Goal: Task Accomplishment & Management: Manage account settings

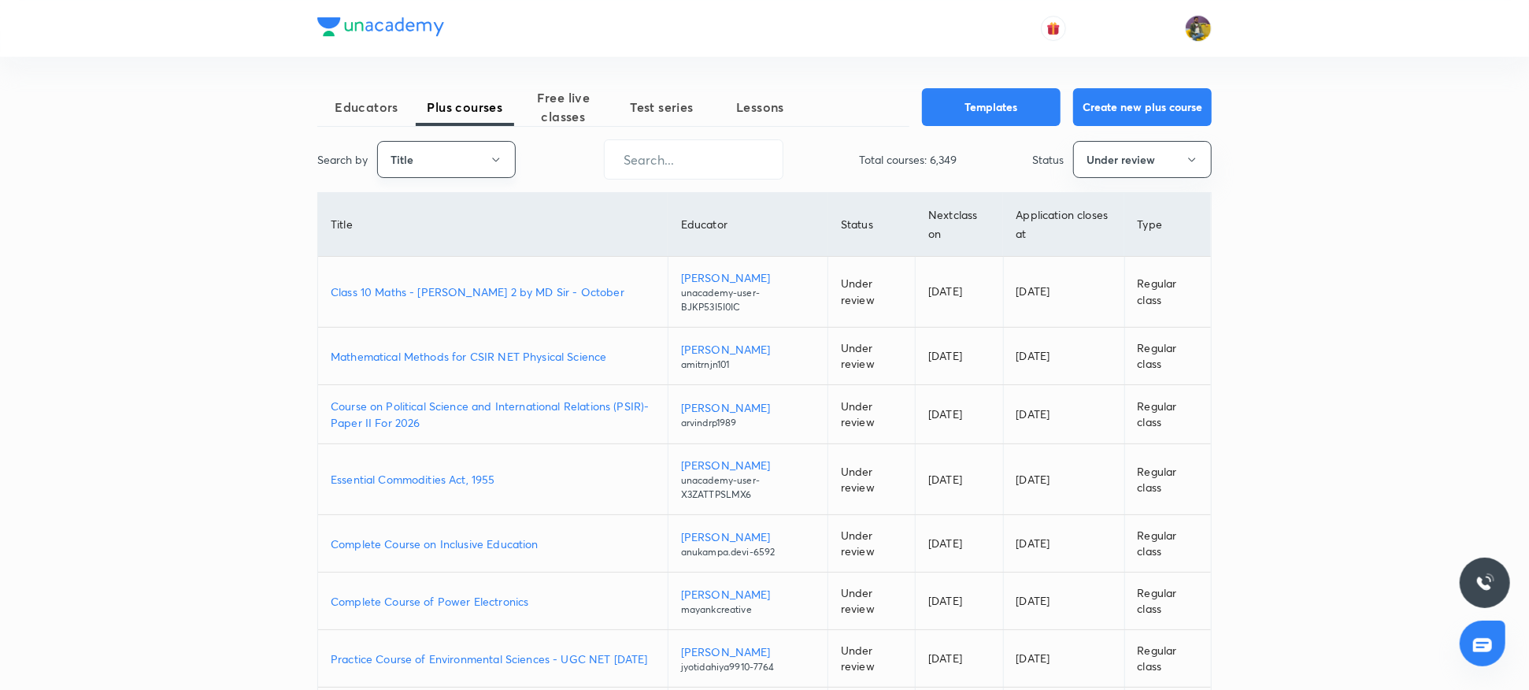
click at [502, 166] on button "Title" at bounding box center [446, 159] width 139 height 37
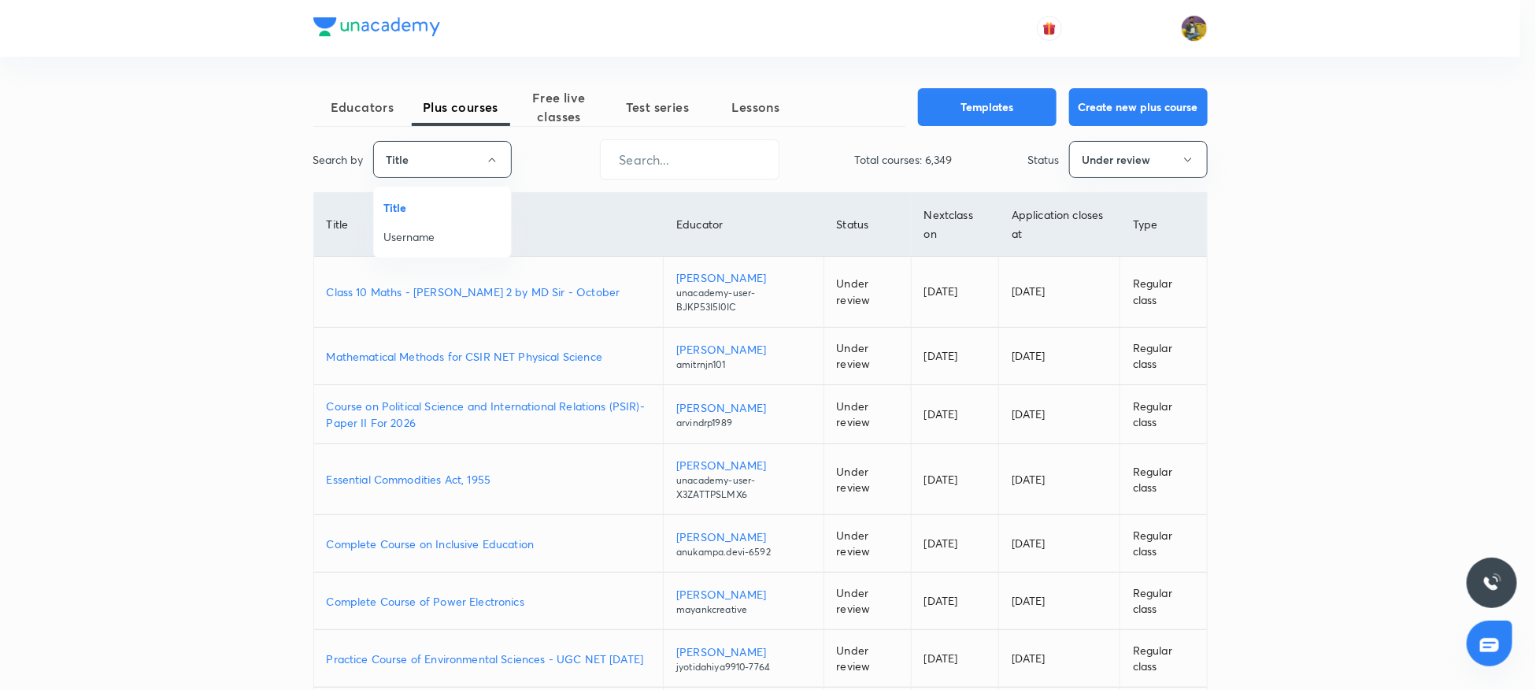
click at [418, 239] on span "Username" at bounding box center [442, 236] width 118 height 17
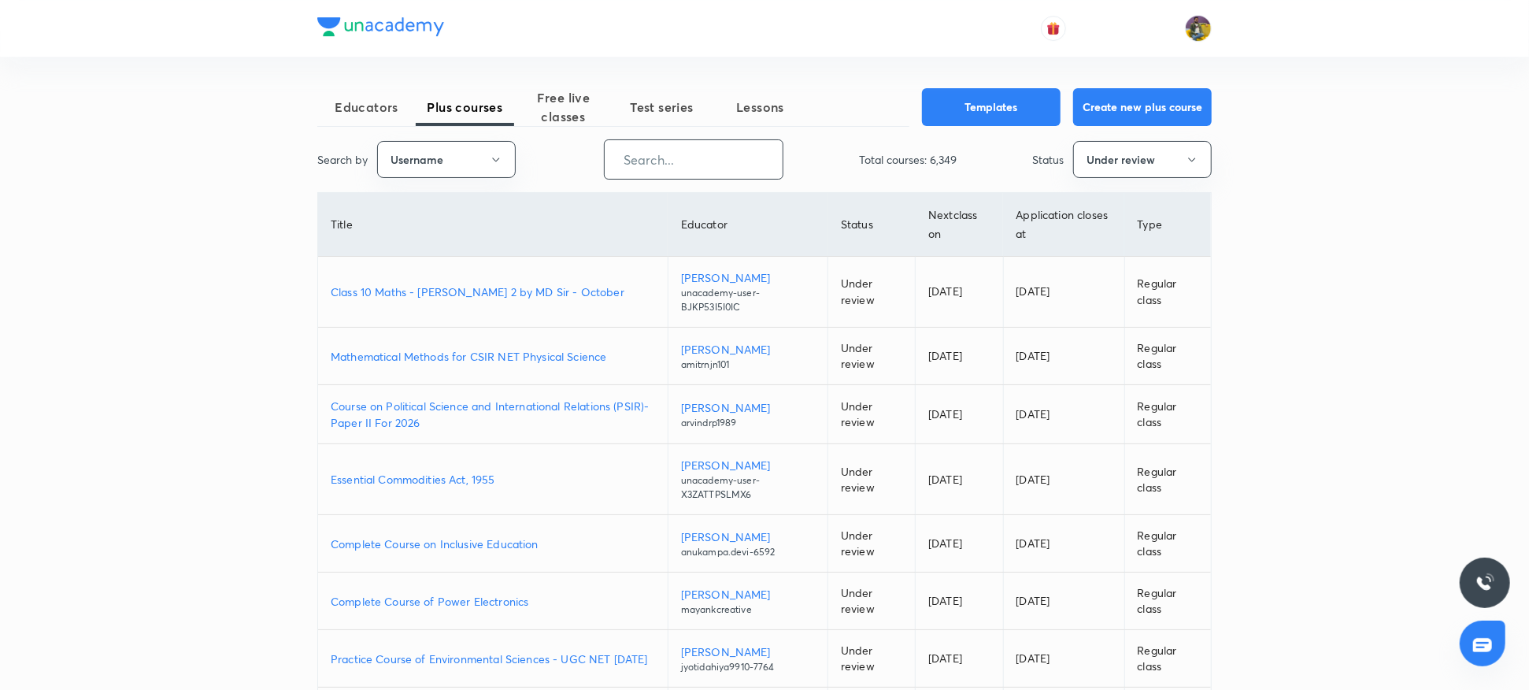
click at [682, 158] on input "text" at bounding box center [694, 159] width 178 height 40
paste input "imnaveensakh1992-5833"
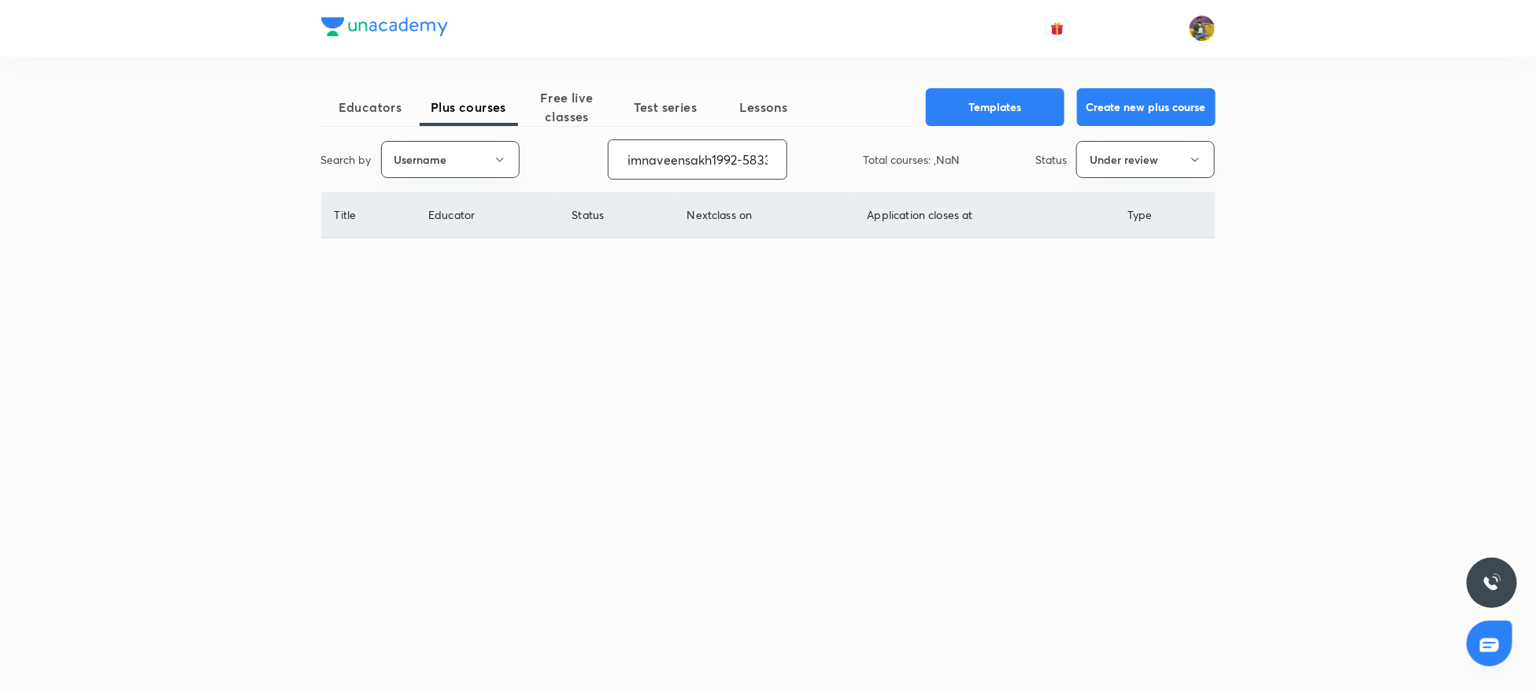
scroll to position [0, 9]
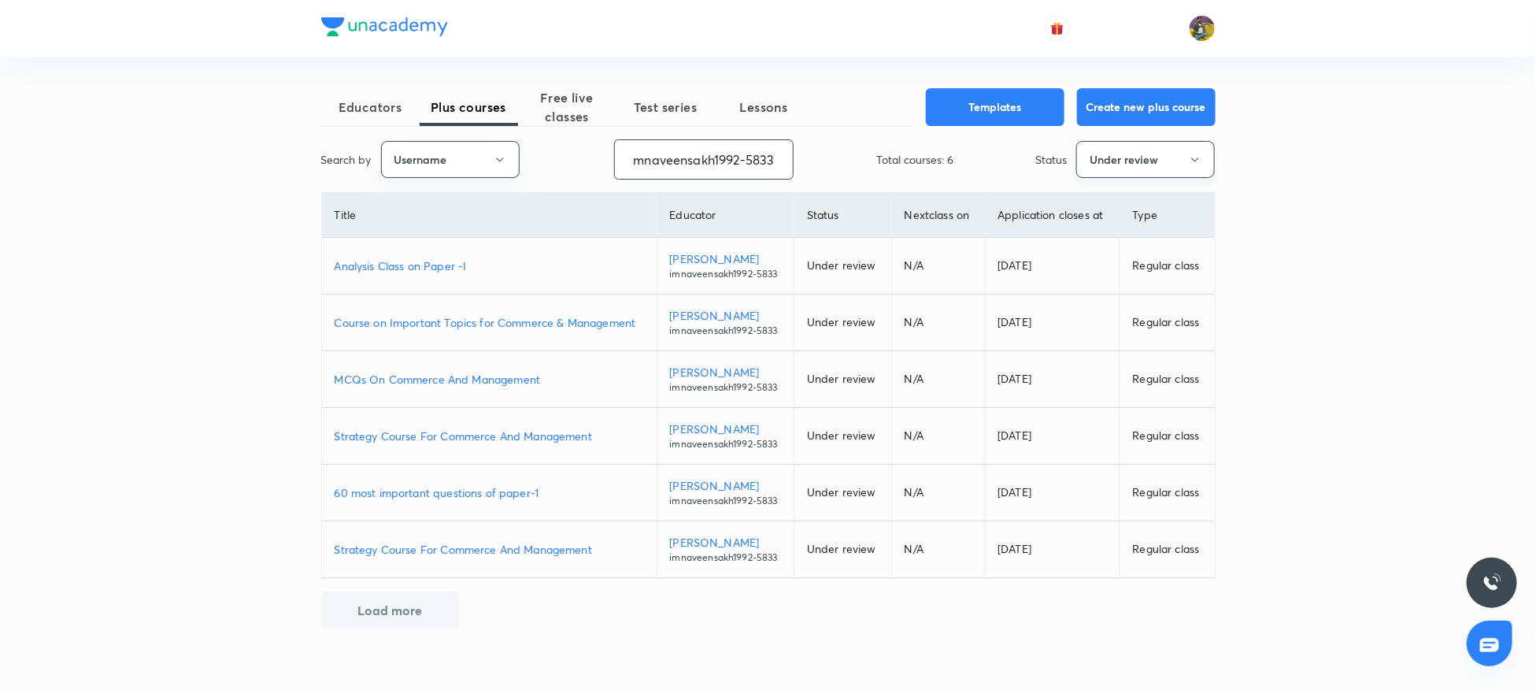
type input "imnaveensakh1992-5833"
click at [1148, 171] on button "Under review" at bounding box center [1145, 159] width 139 height 37
click at [1110, 299] on span "Live" at bounding box center [1146, 295] width 118 height 17
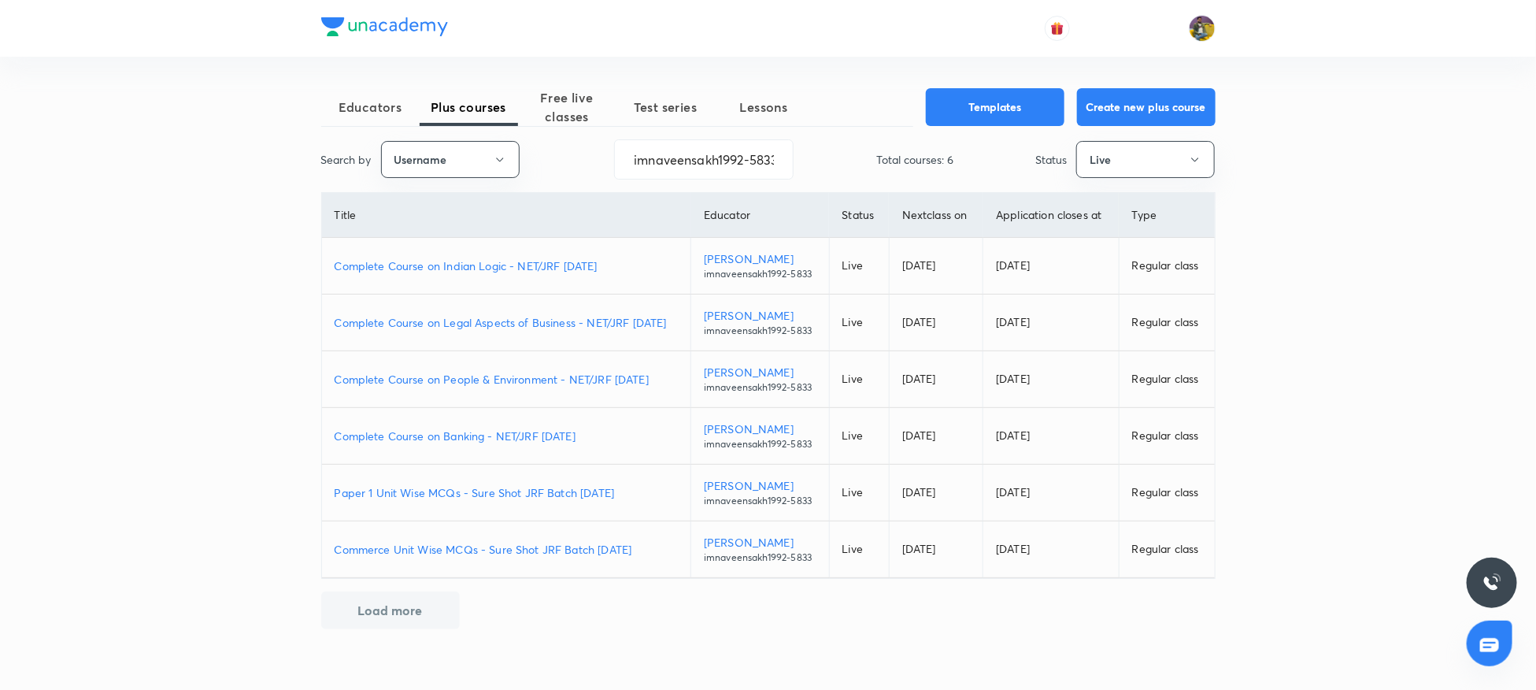
click at [494, 430] on p "Complete Course on Banking - NET/JRF DEC 2025" at bounding box center [507, 436] width 344 height 17
click at [531, 379] on p "Complete Course on People & Environment - NET/JRF DEC 2025" at bounding box center [507, 379] width 344 height 17
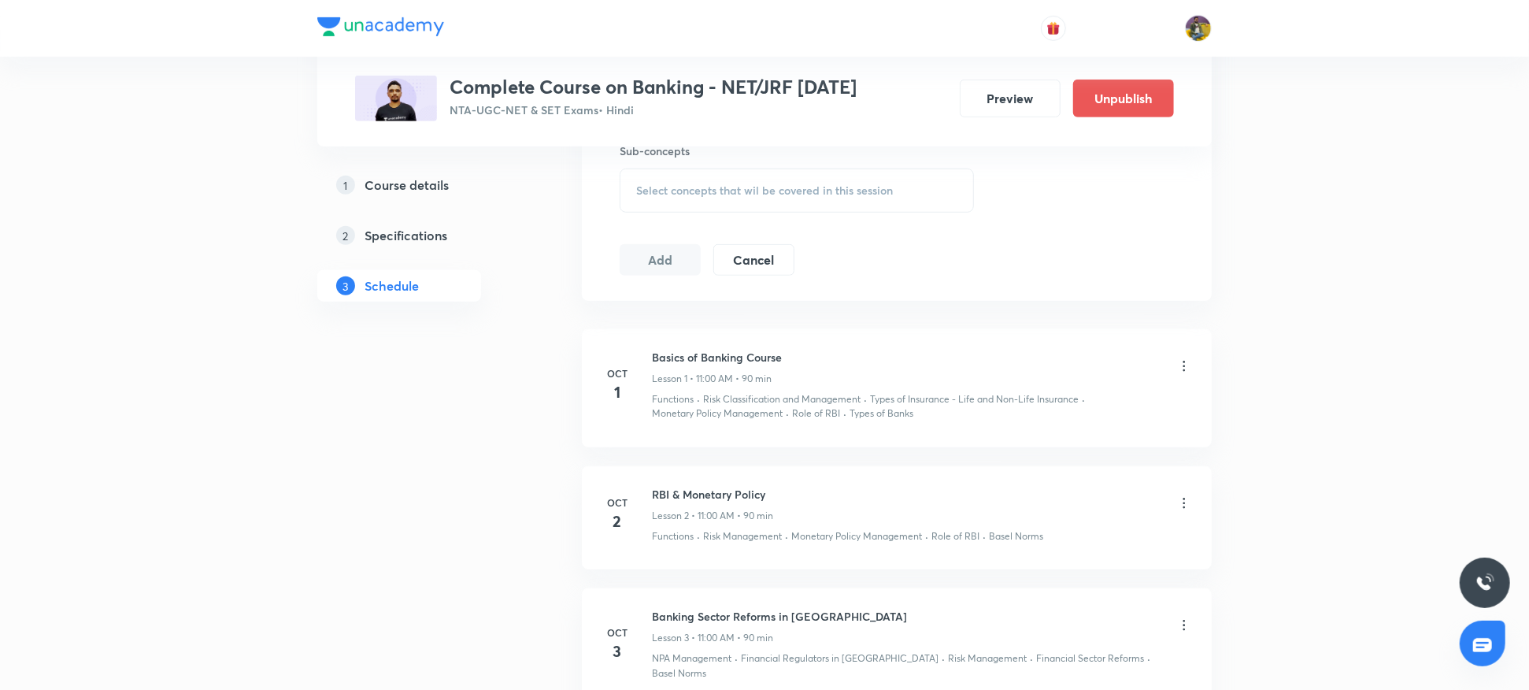
click at [1187, 365] on icon at bounding box center [1184, 366] width 16 height 16
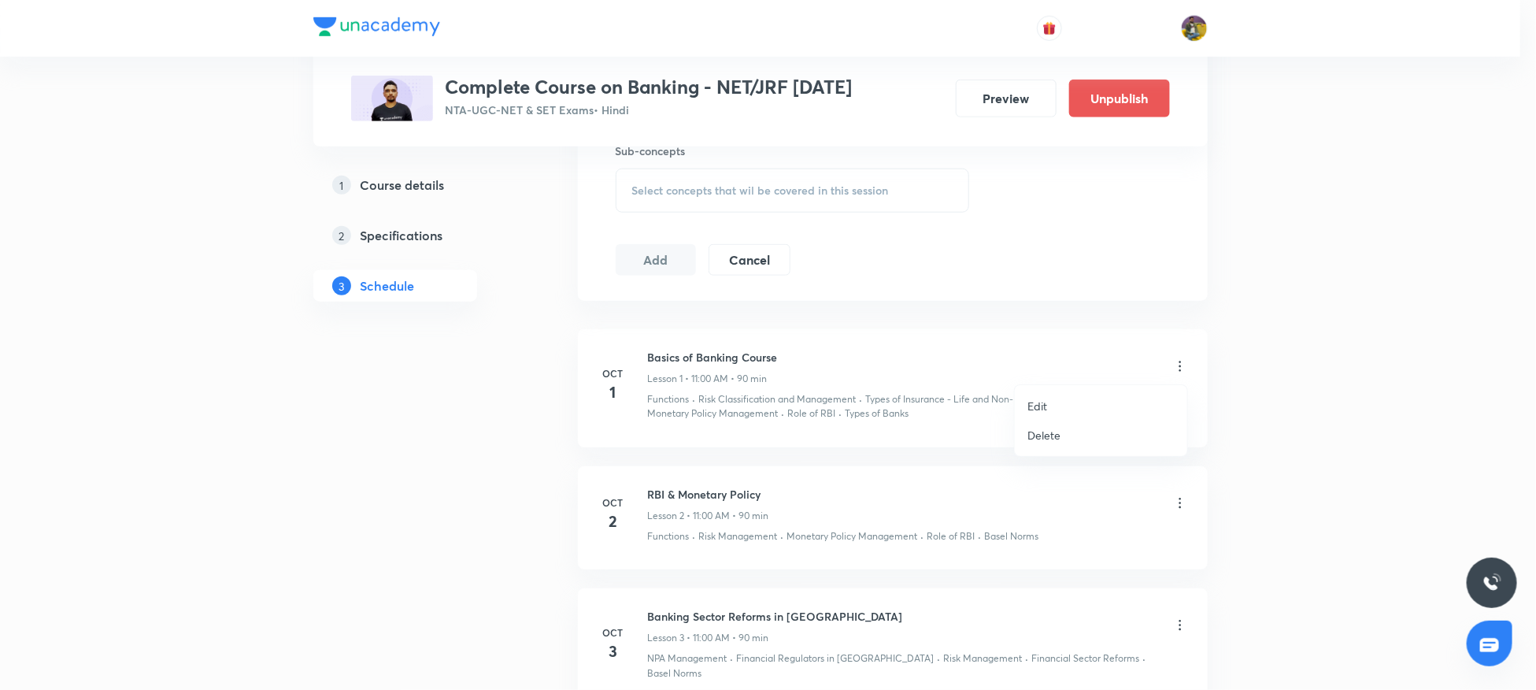
click at [1036, 404] on p "Edit" at bounding box center [1038, 406] width 20 height 17
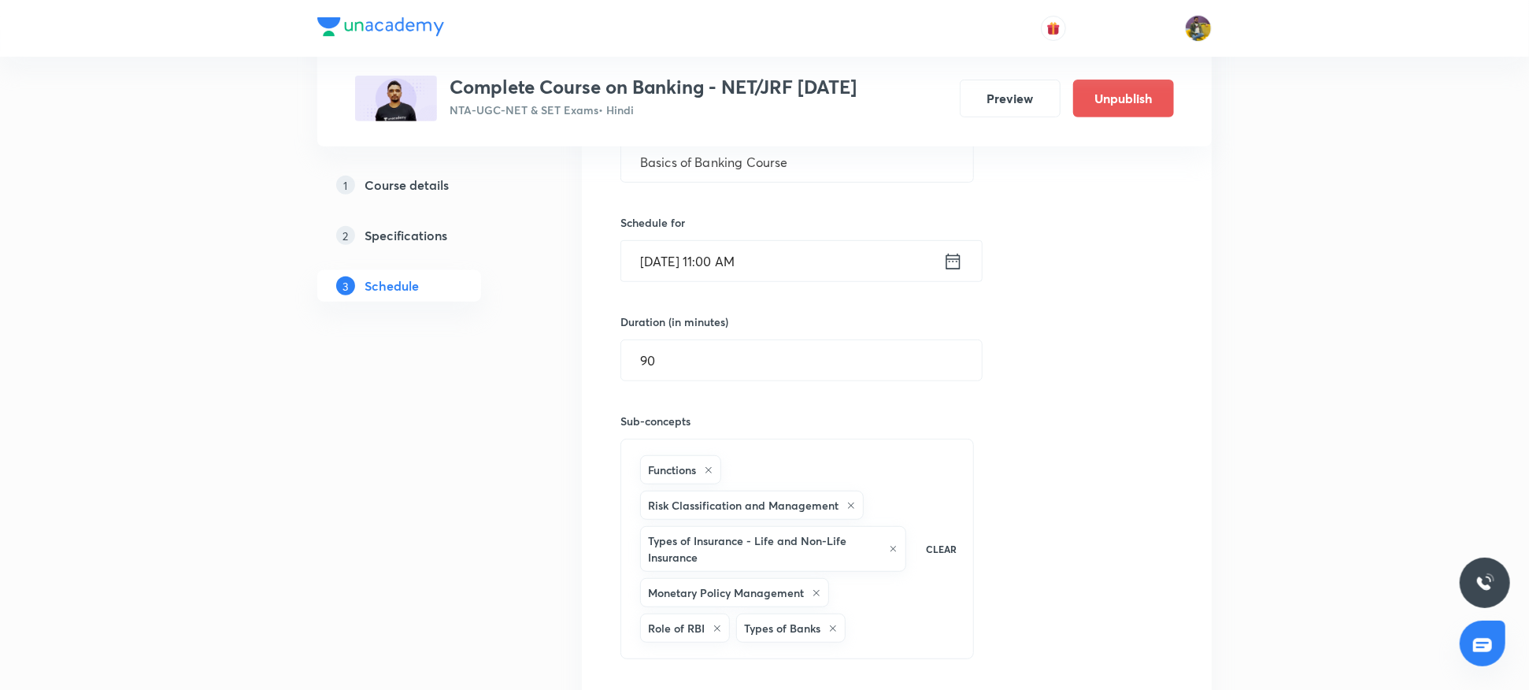
scroll to position [350, 0]
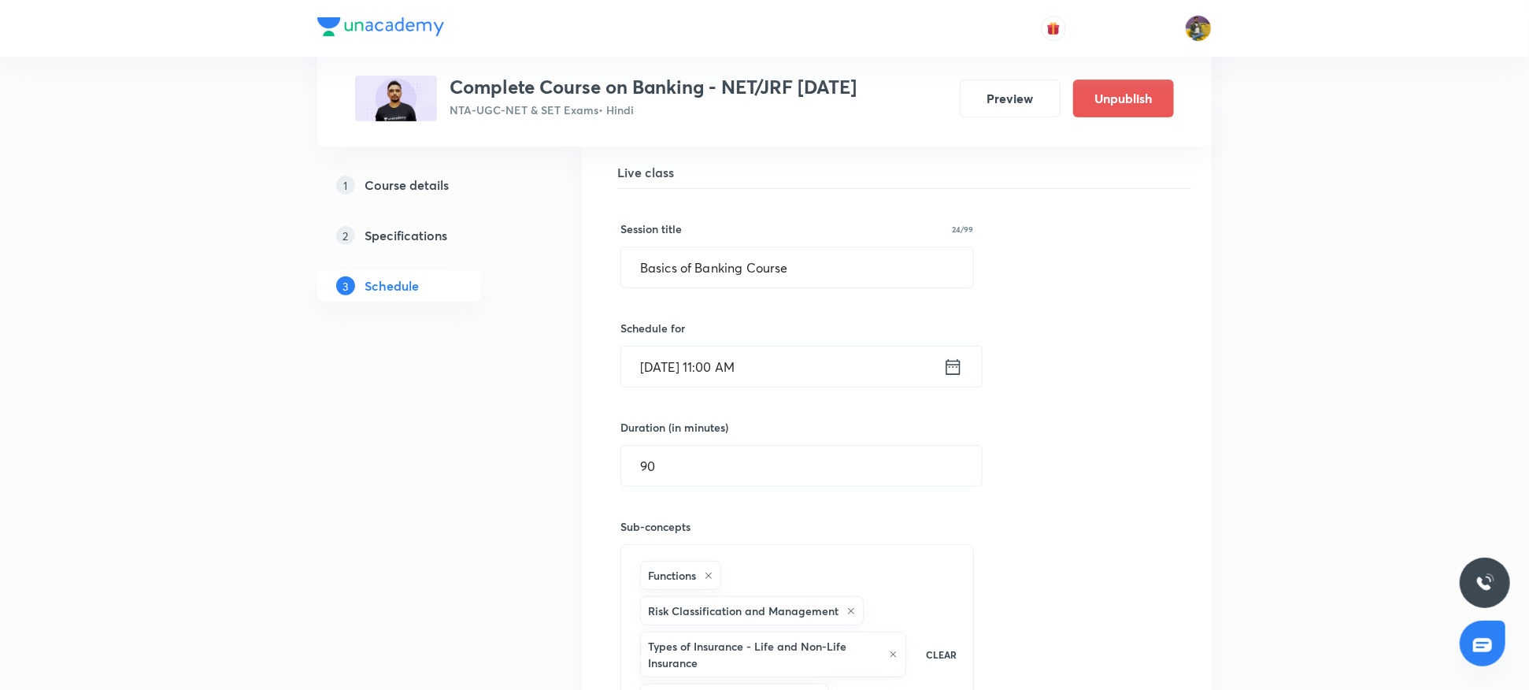
click at [661, 366] on input "Oct 1, 2025, 11:00 AM" at bounding box center [782, 366] width 322 height 40
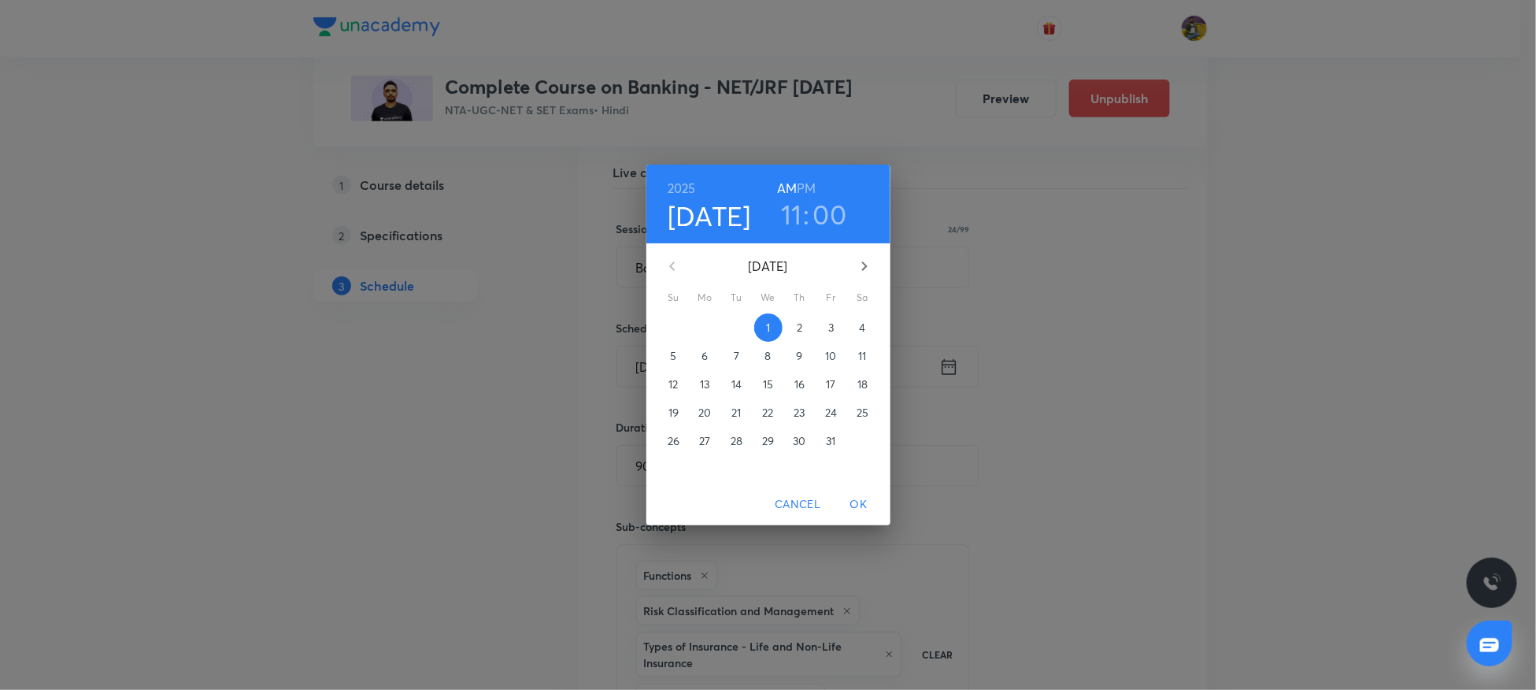
click at [861, 410] on p "25" at bounding box center [863, 413] width 12 height 16
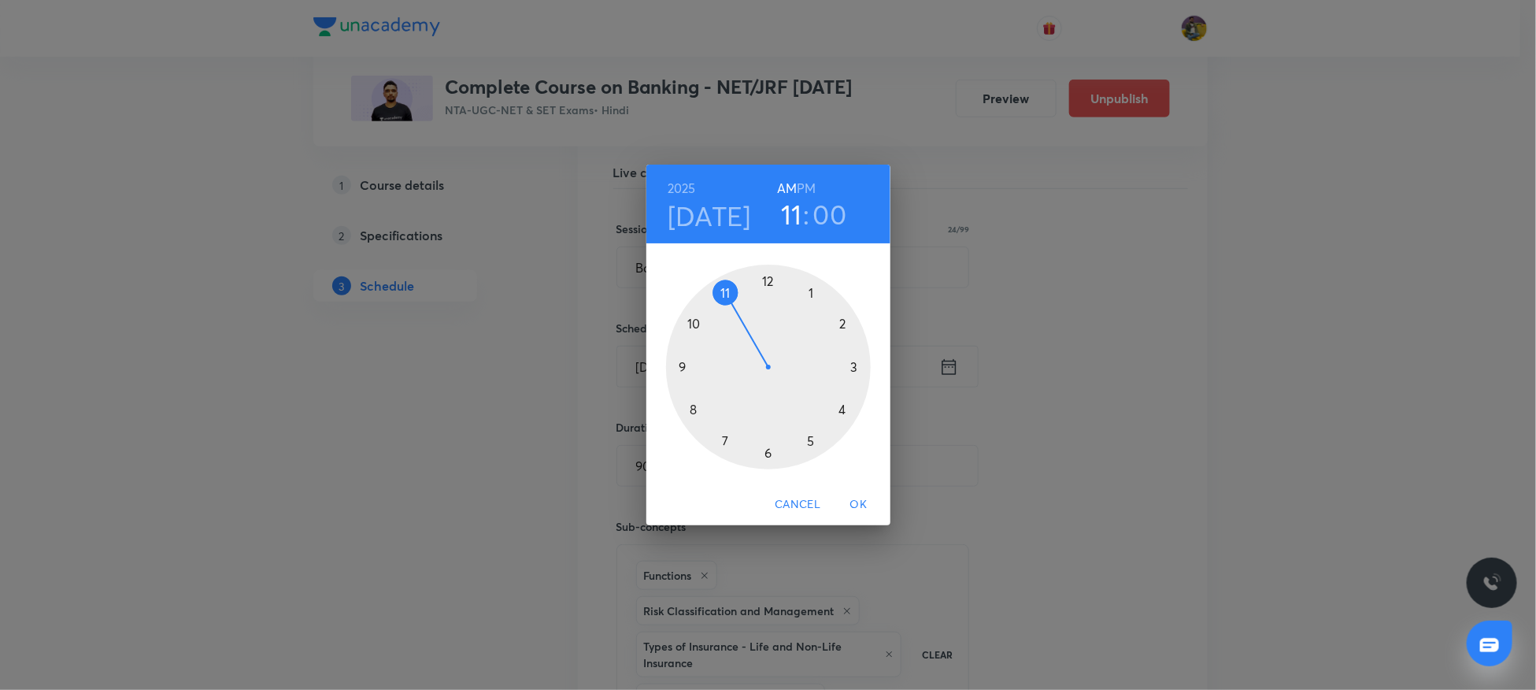
click at [848, 498] on span "OK" at bounding box center [859, 504] width 38 height 20
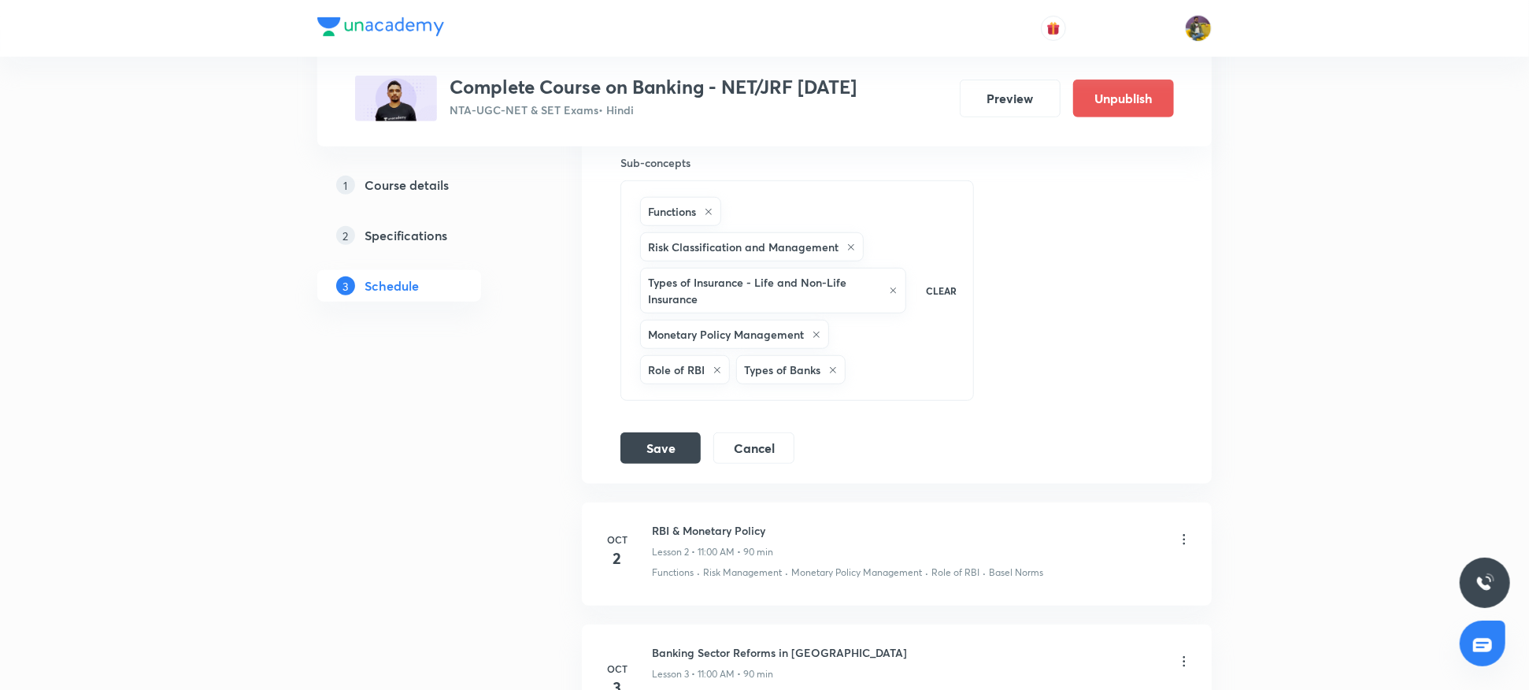
scroll to position [714, 0]
click at [672, 442] on button "Save" at bounding box center [660, 445] width 80 height 31
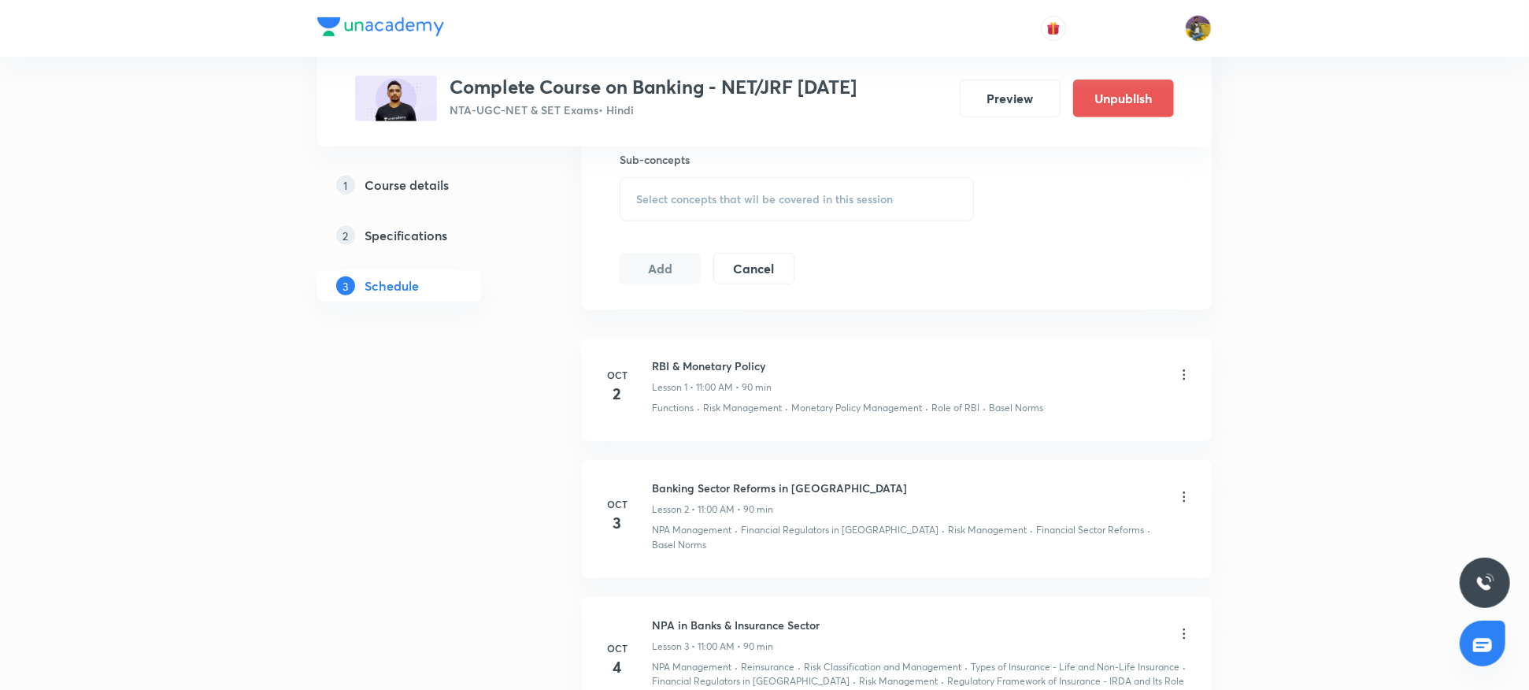
scroll to position [724, 0]
click at [1180, 369] on icon at bounding box center [1184, 370] width 16 height 16
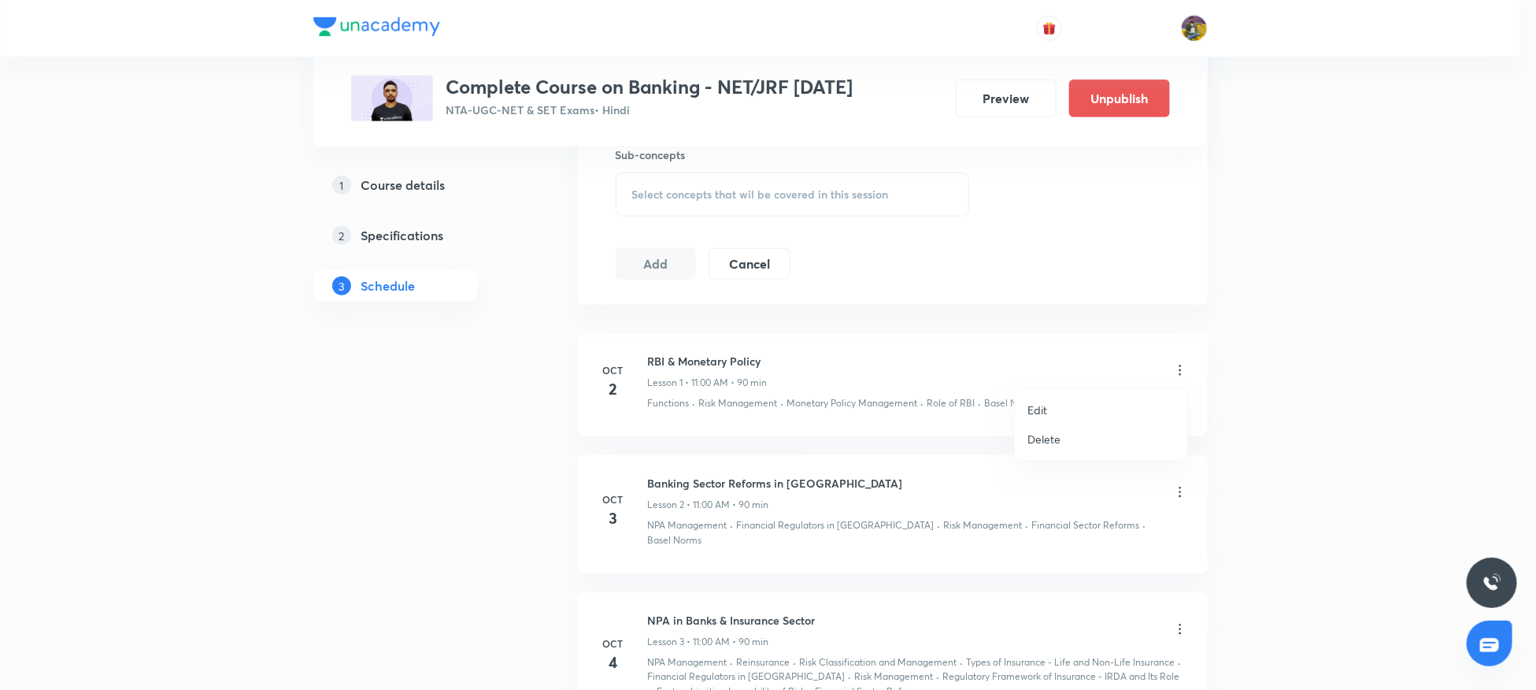
click at [1045, 406] on p "Edit" at bounding box center [1038, 410] width 20 height 17
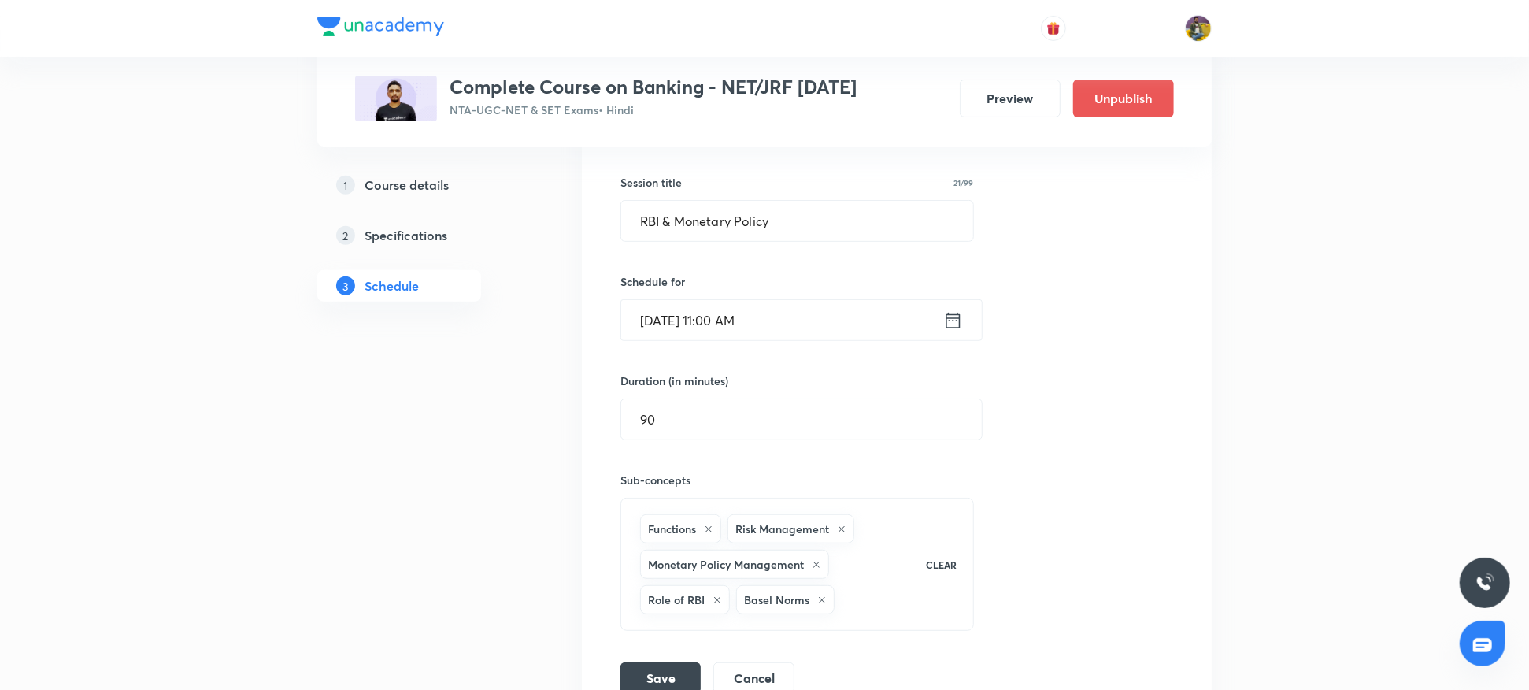
scroll to position [394, 0]
click at [669, 325] on input "Oct 2, 2025, 11:00 AM" at bounding box center [782, 322] width 322 height 40
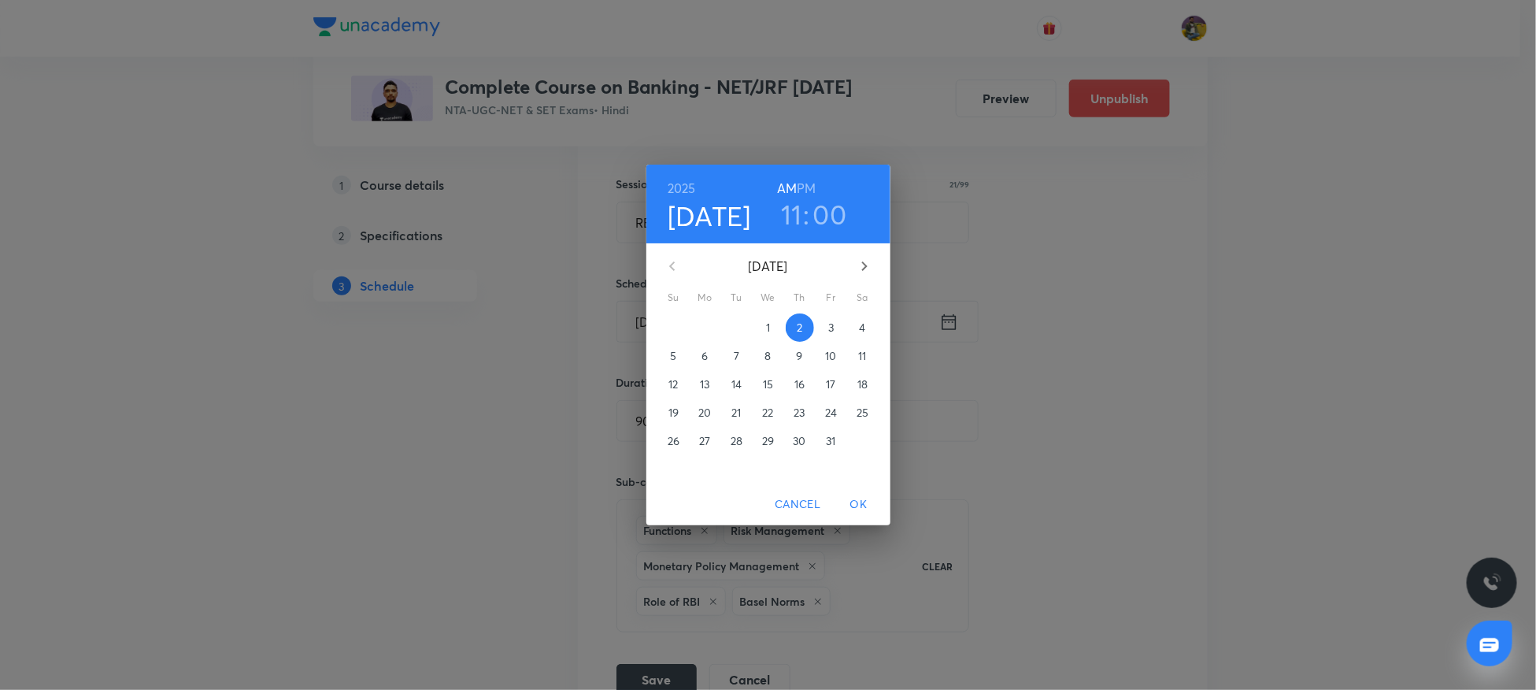
click at [678, 435] on p "26" at bounding box center [674, 441] width 12 height 16
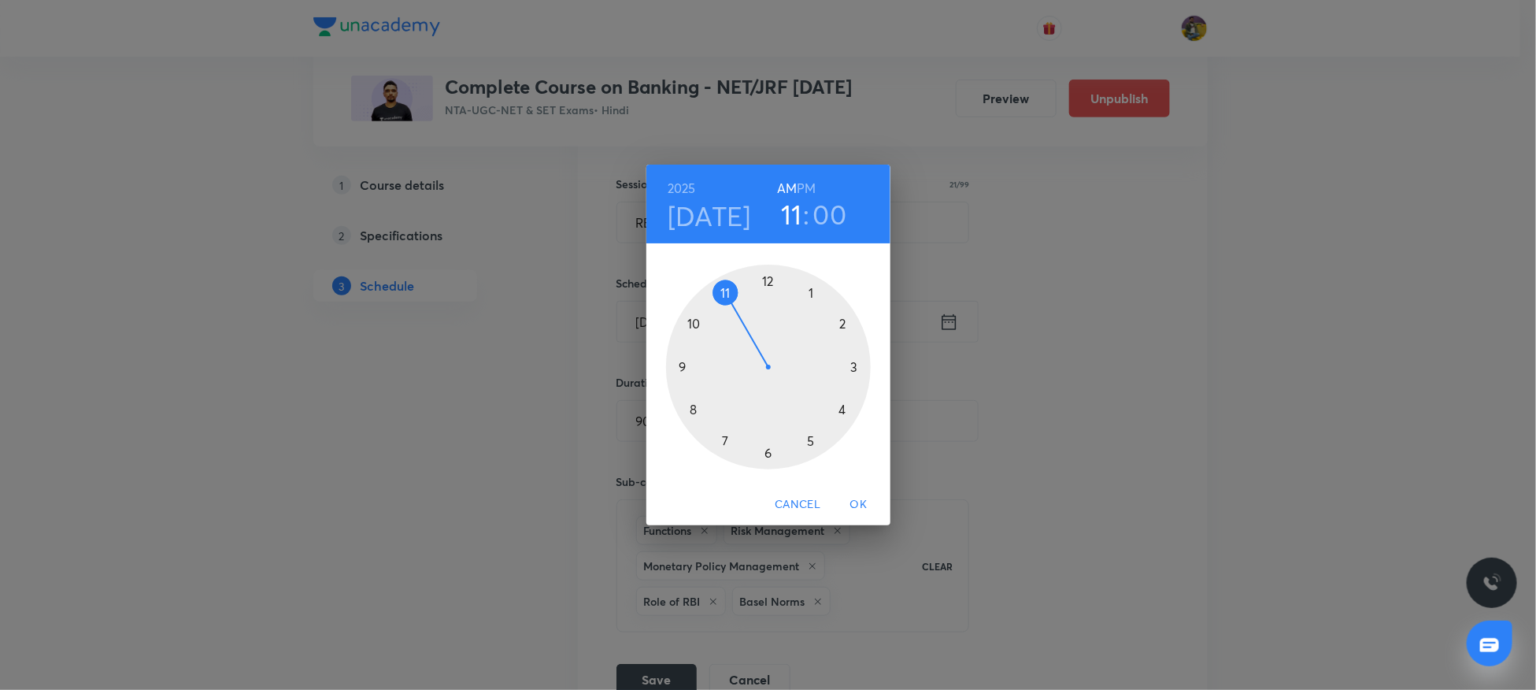
click at [861, 504] on span "OK" at bounding box center [859, 504] width 38 height 20
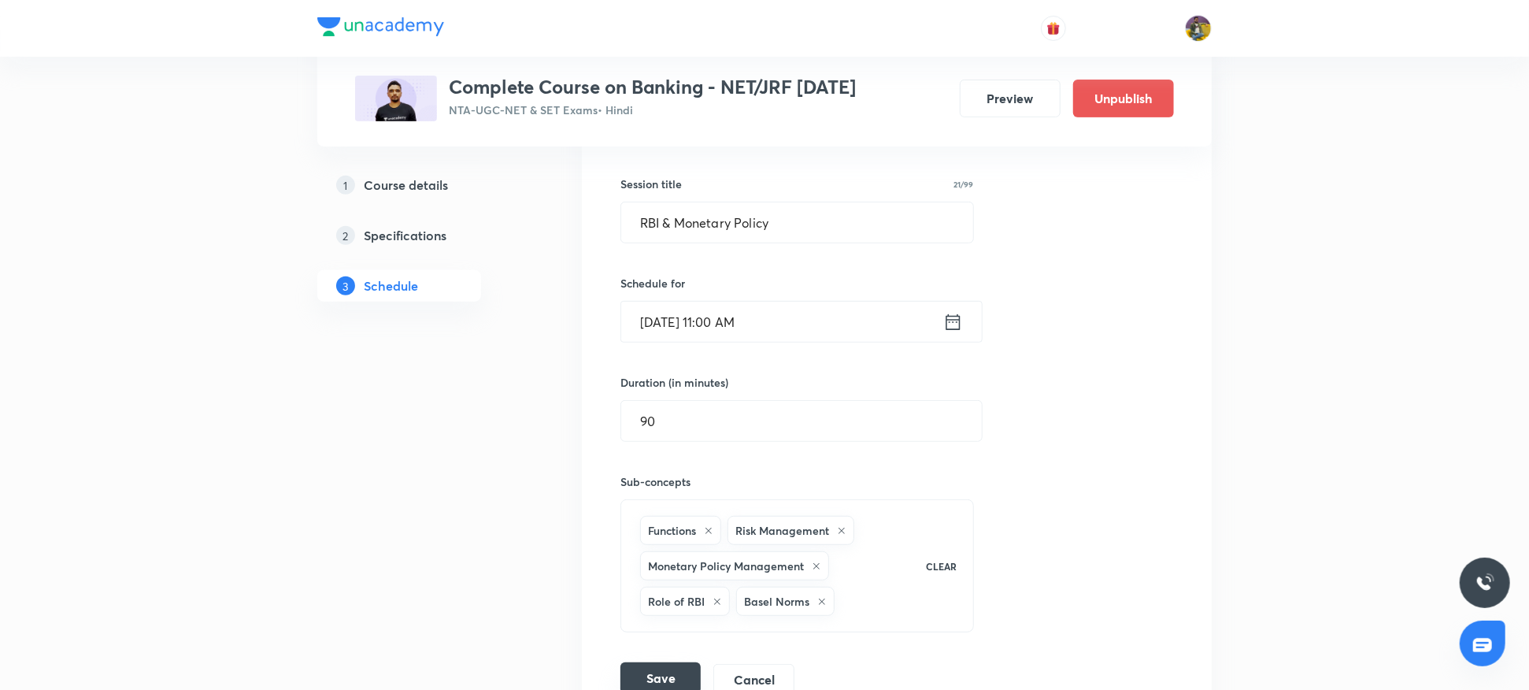
click at [650, 667] on button "Save" at bounding box center [660, 677] width 80 height 31
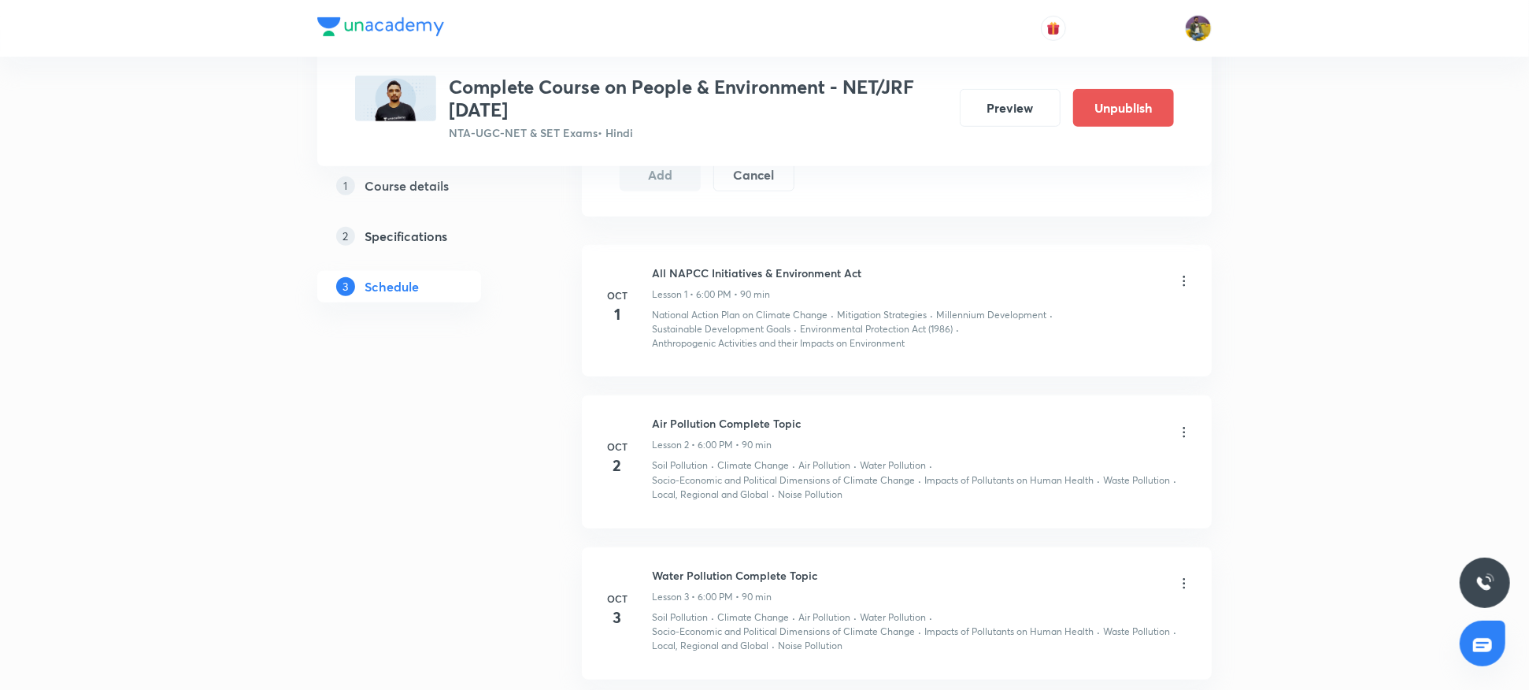
click at [1178, 279] on icon at bounding box center [1184, 281] width 16 height 16
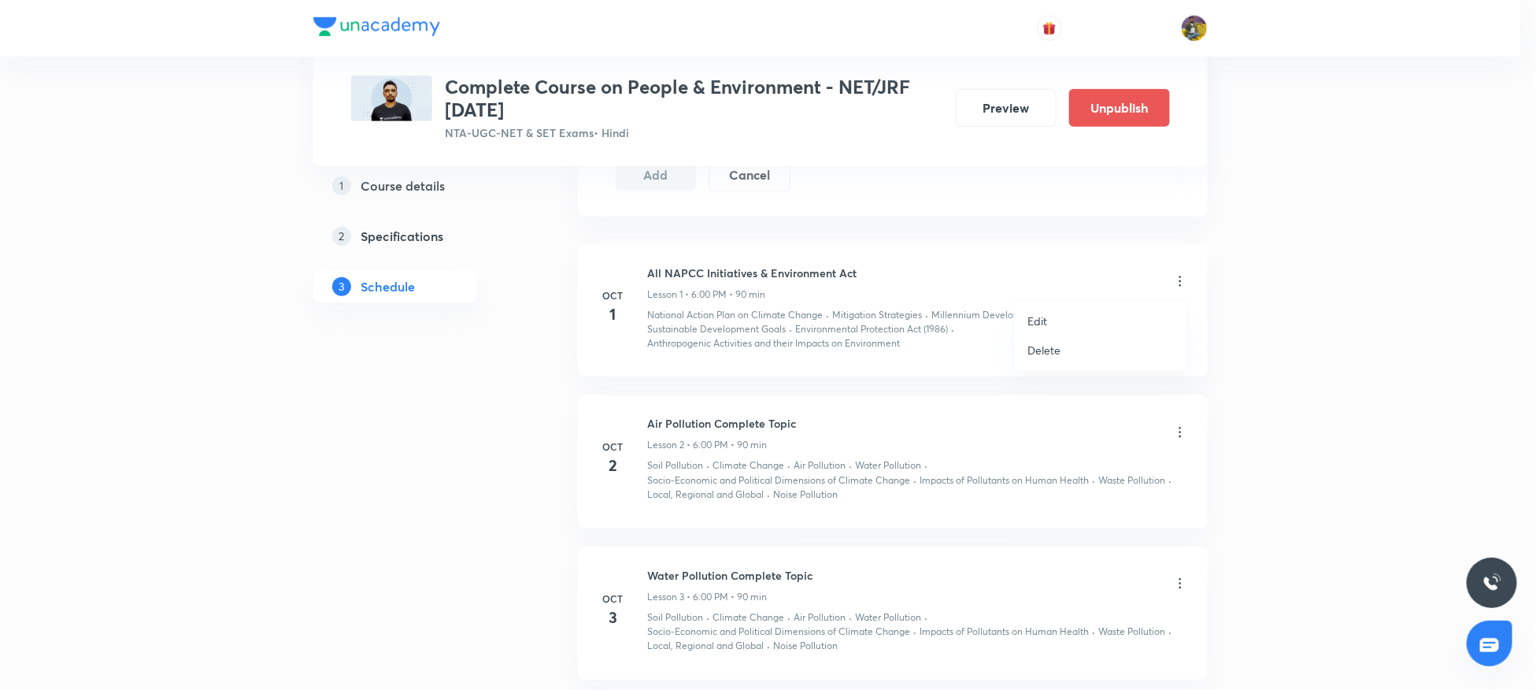
click at [1031, 324] on p "Edit" at bounding box center [1038, 321] width 20 height 17
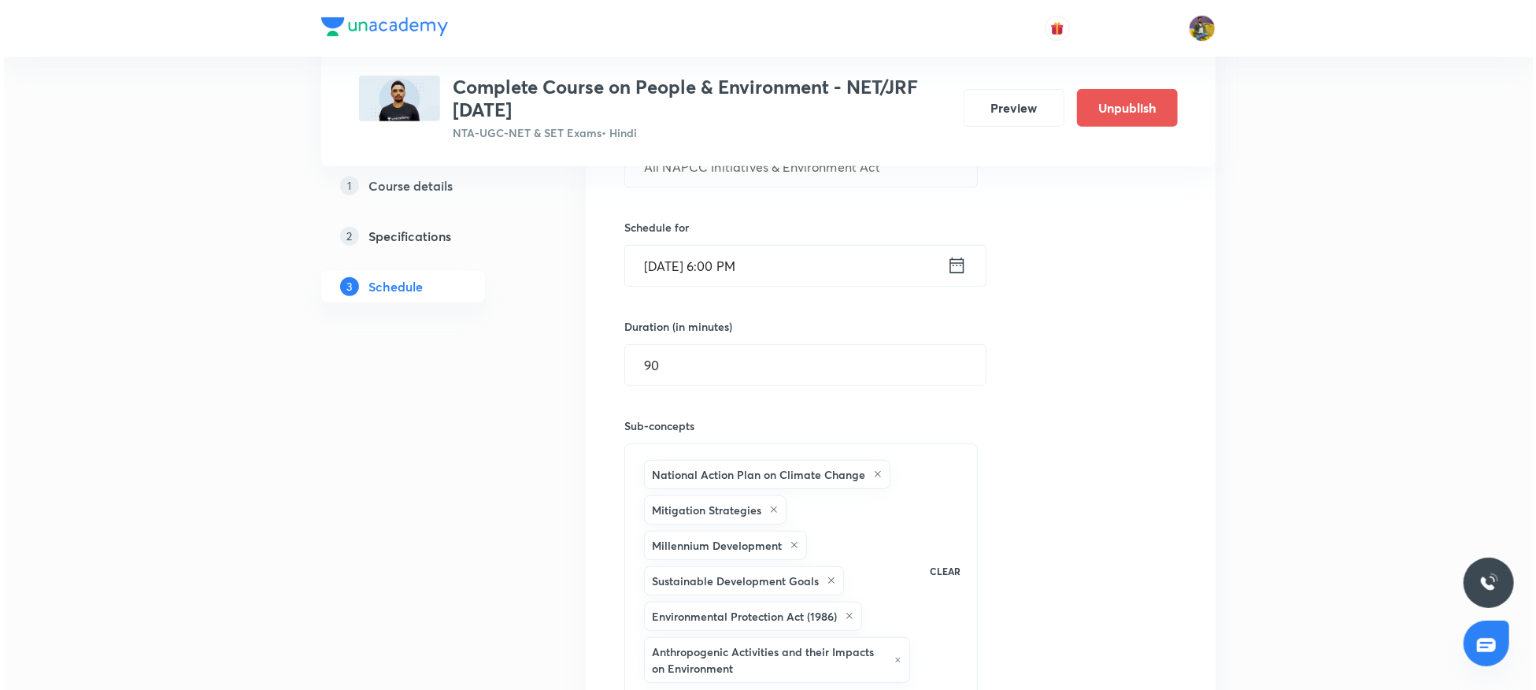
scroll to position [446, 0]
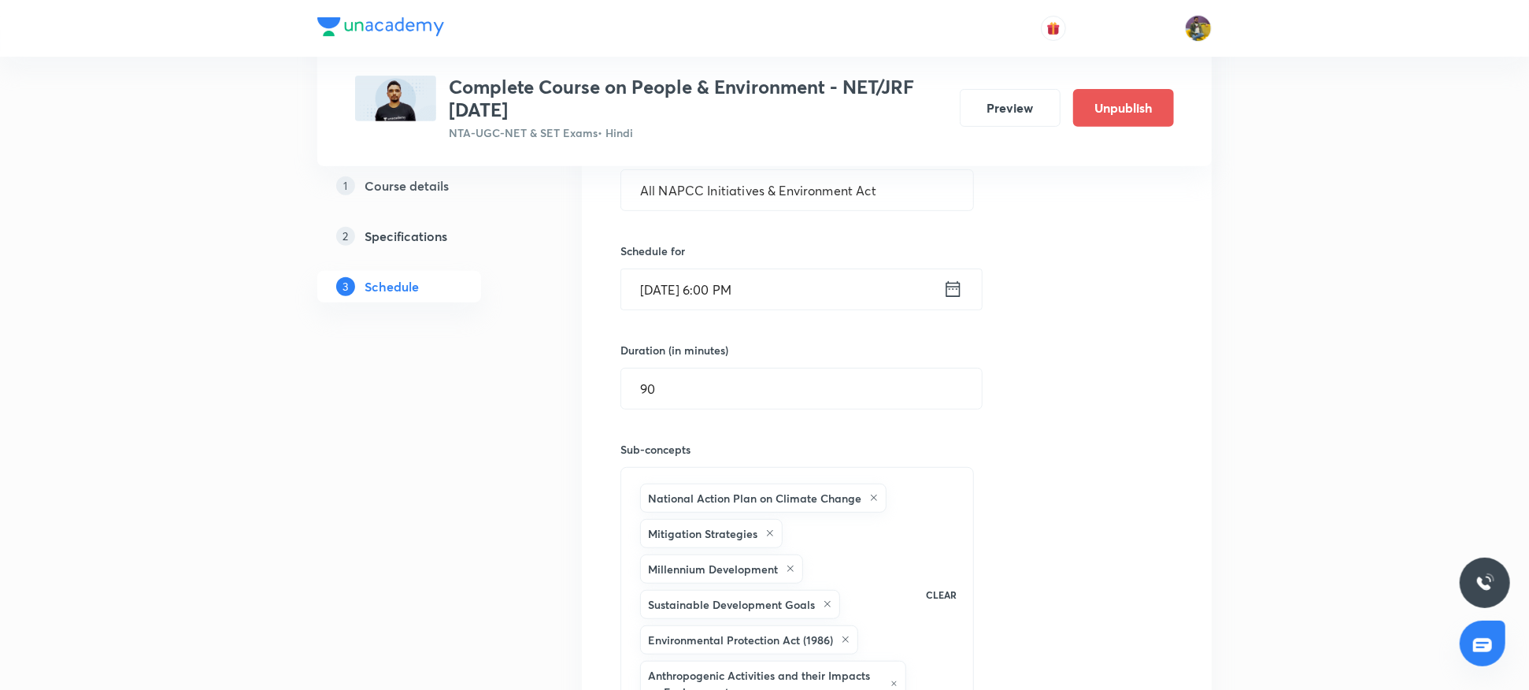
click at [670, 287] on input "[DATE] 6:00 PM" at bounding box center [782, 289] width 322 height 40
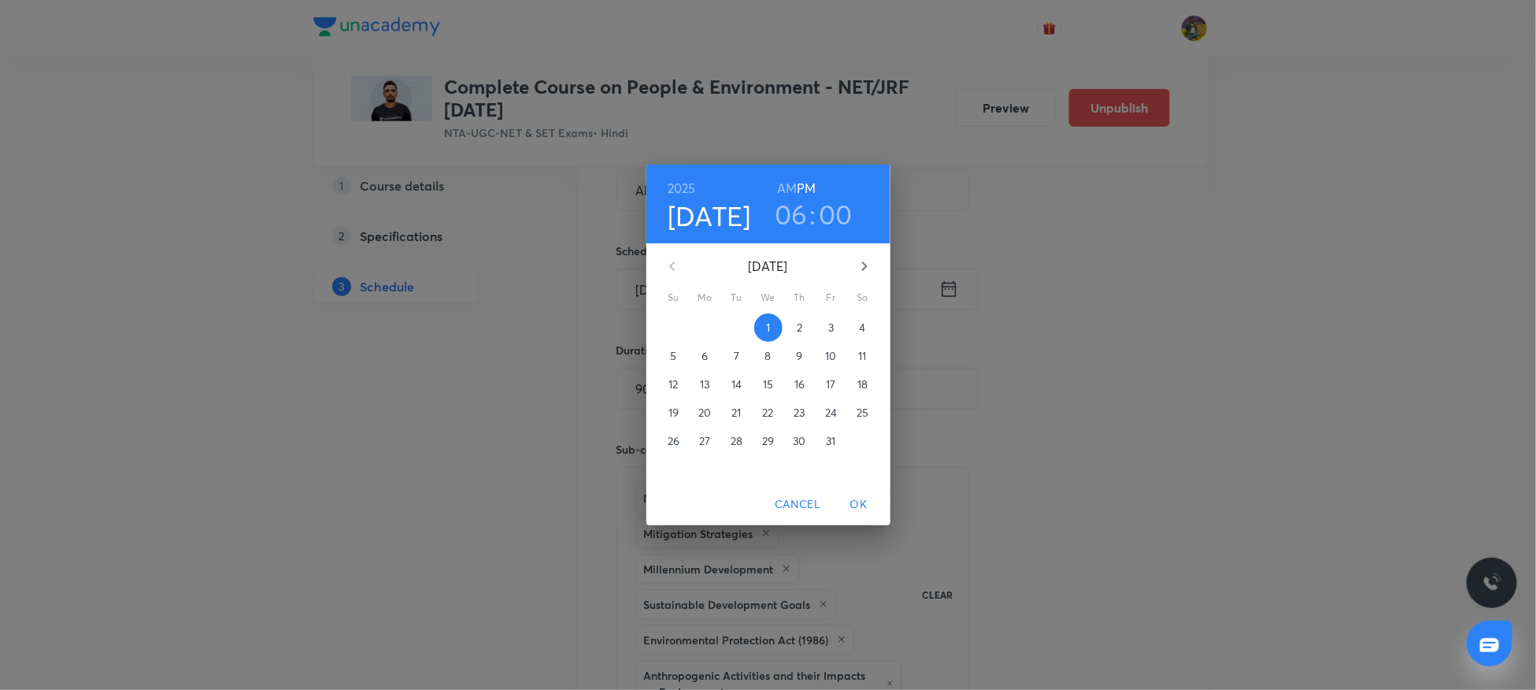
click at [855, 410] on span "25" at bounding box center [863, 413] width 28 height 16
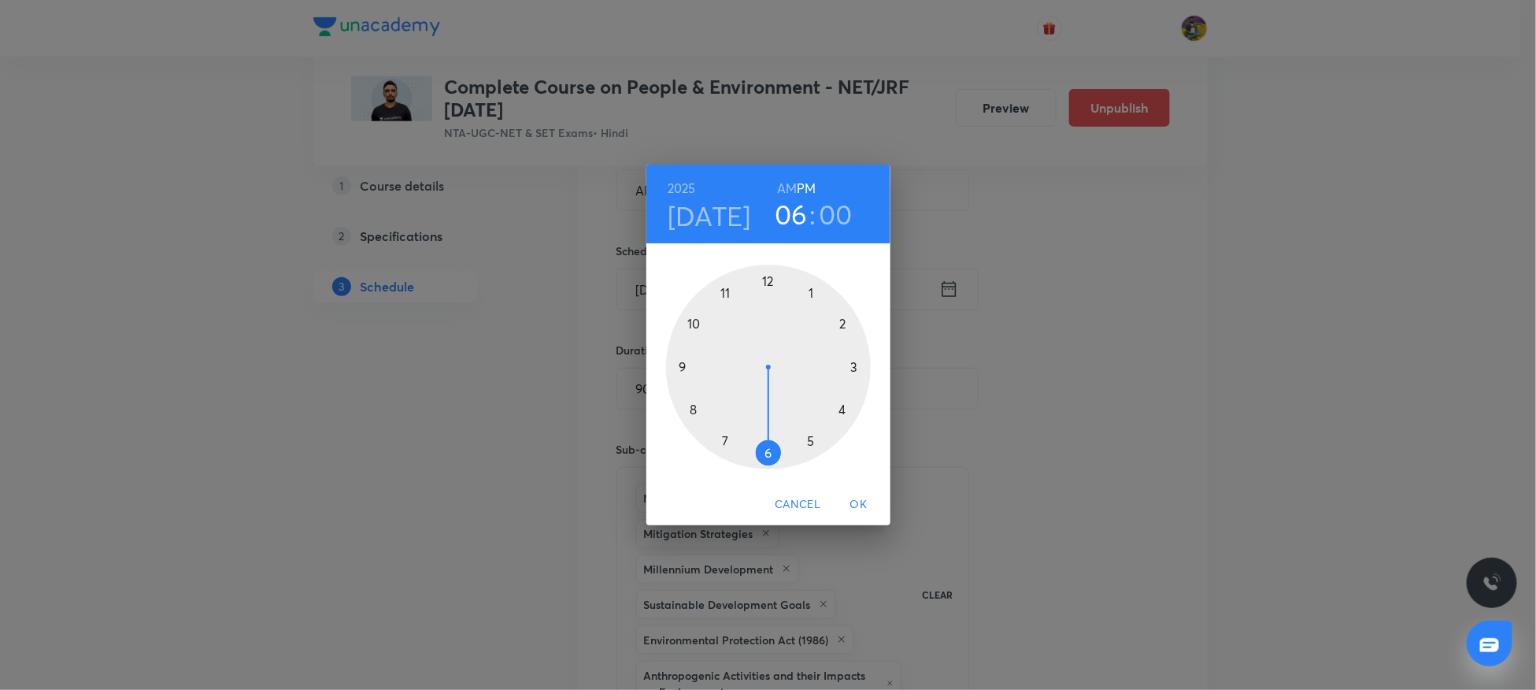
click at [852, 505] on span "OK" at bounding box center [859, 504] width 38 height 20
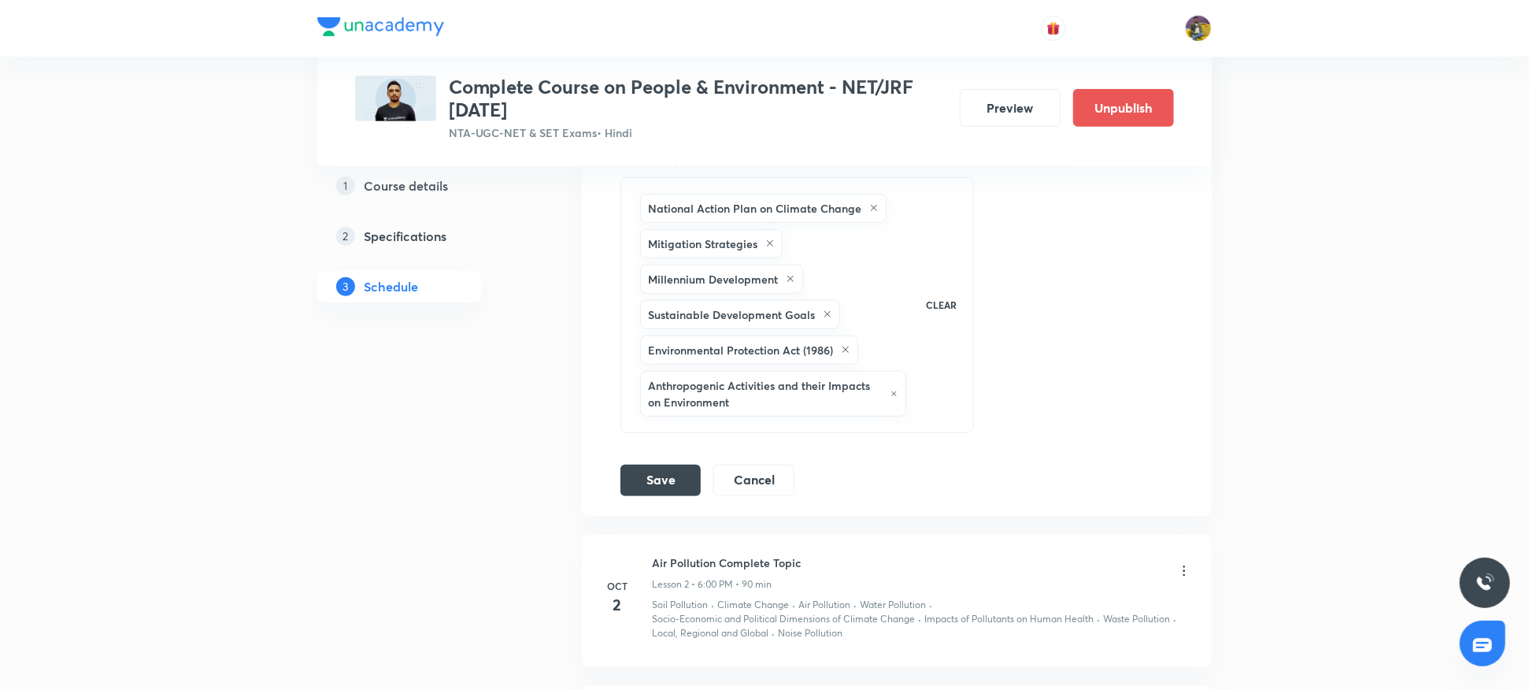
scroll to position [737, 0]
click at [652, 469] on button "Save" at bounding box center [660, 477] width 80 height 31
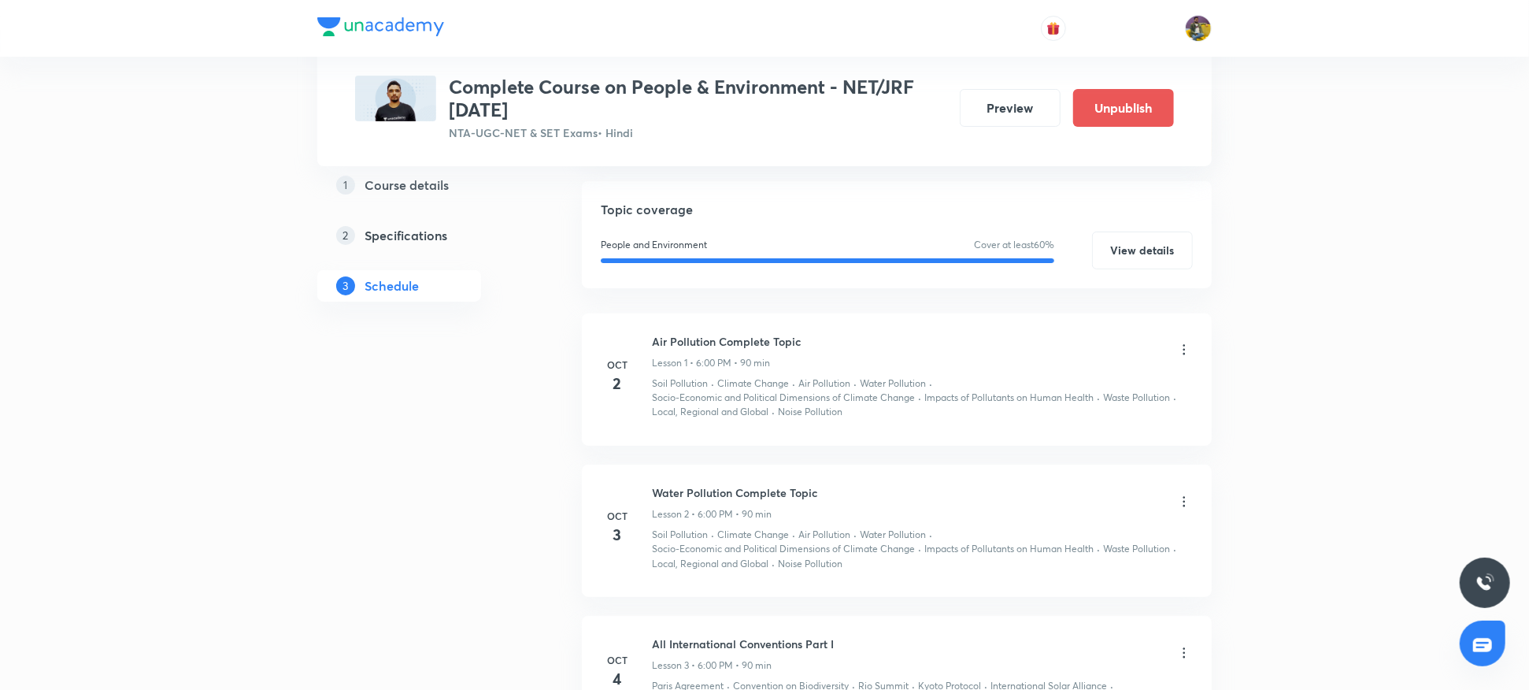
scroll to position [241, 0]
click at [1182, 349] on icon at bounding box center [1184, 351] width 16 height 16
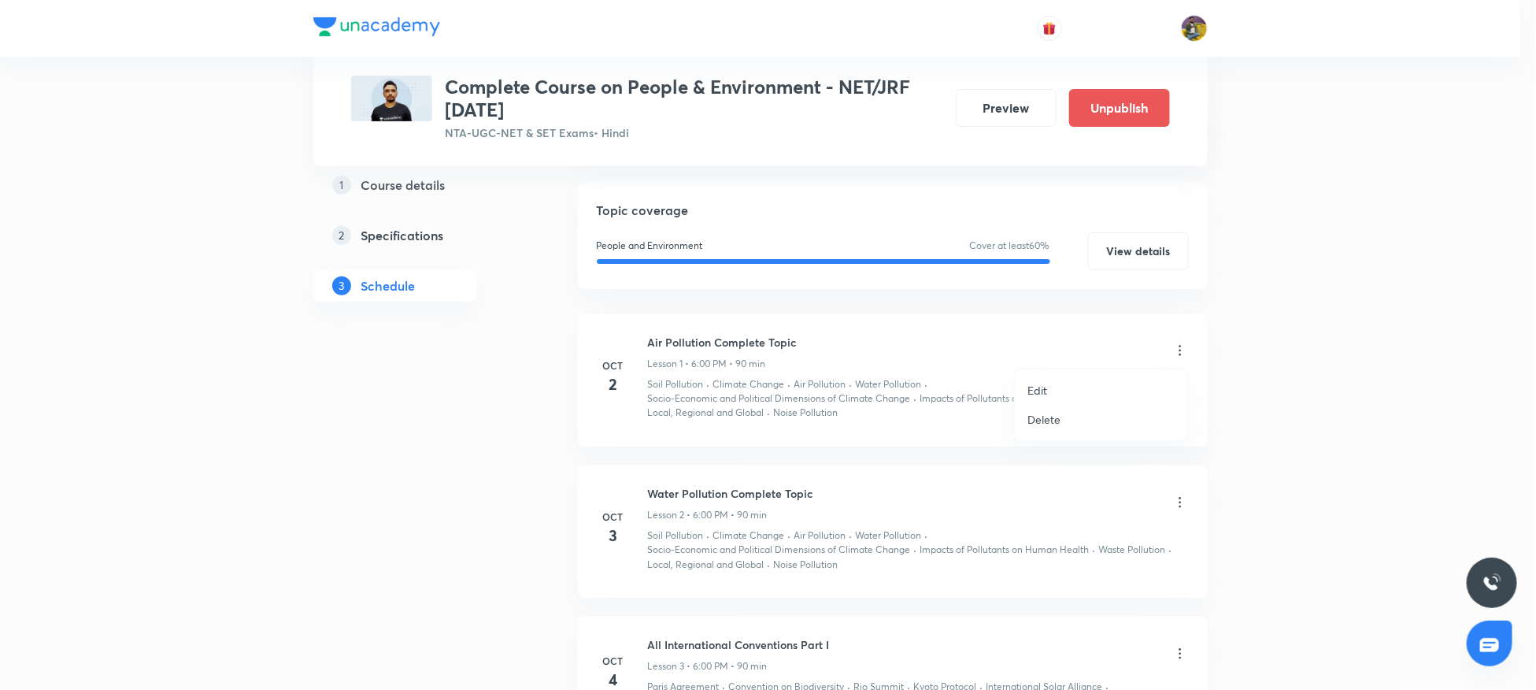
click at [1024, 383] on li "Edit" at bounding box center [1101, 390] width 172 height 29
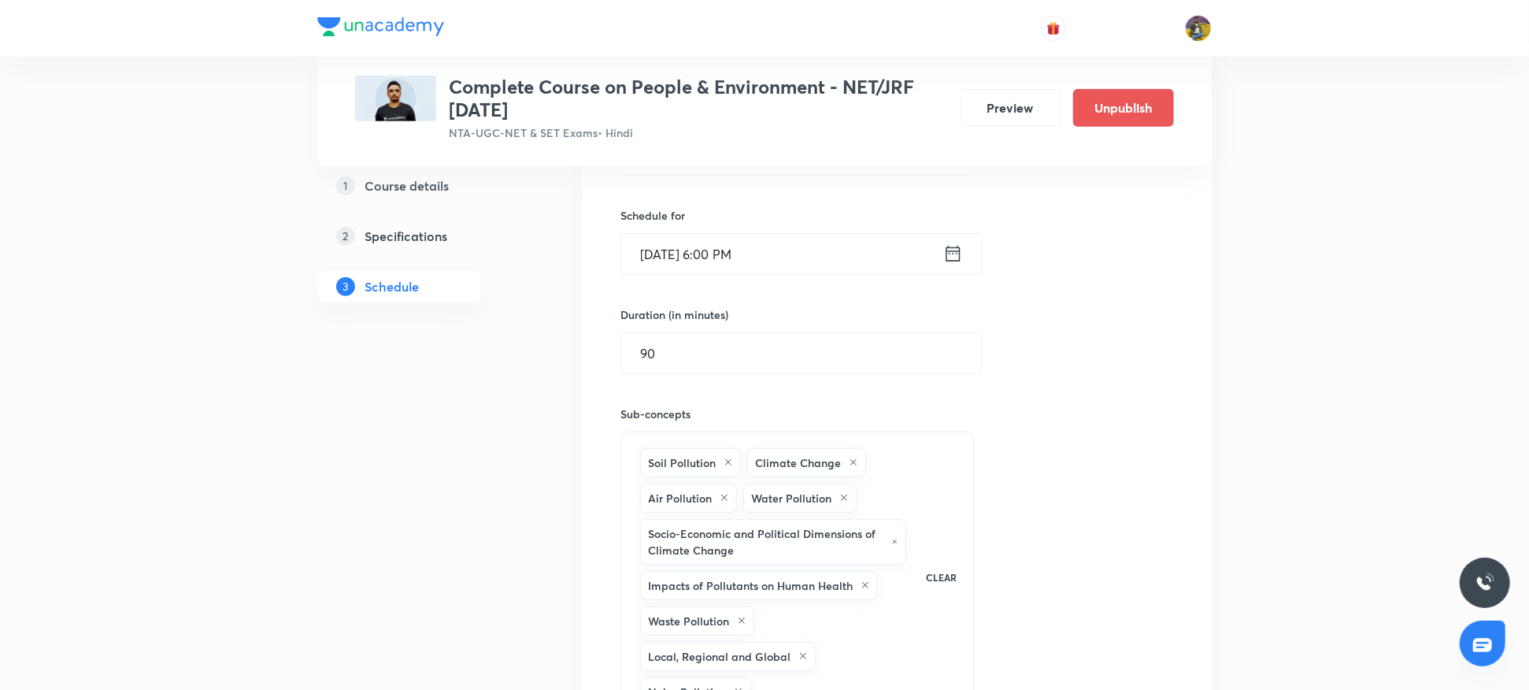
scroll to position [361, 0]
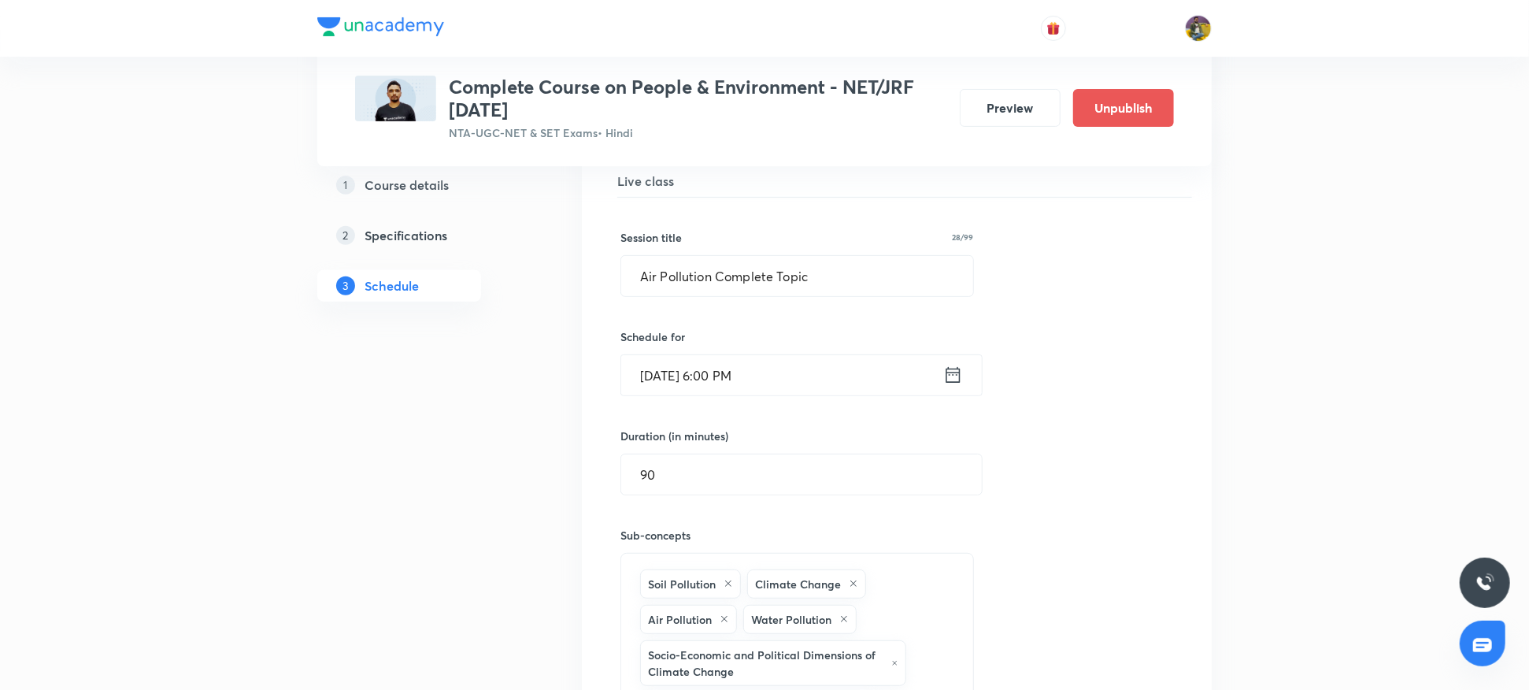
click at [669, 374] on input "Oct 2, 2025, 6:00 PM" at bounding box center [782, 375] width 322 height 40
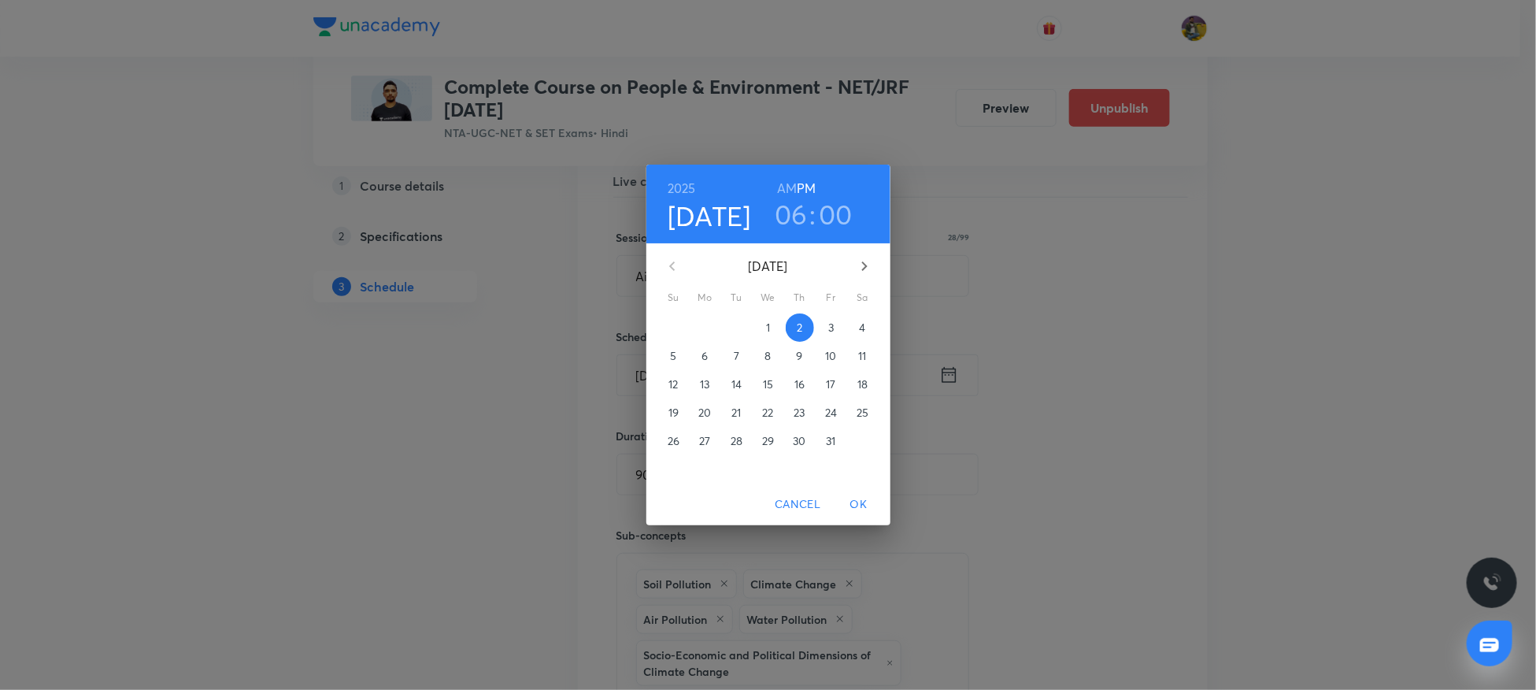
click at [669, 443] on p "26" at bounding box center [674, 441] width 12 height 16
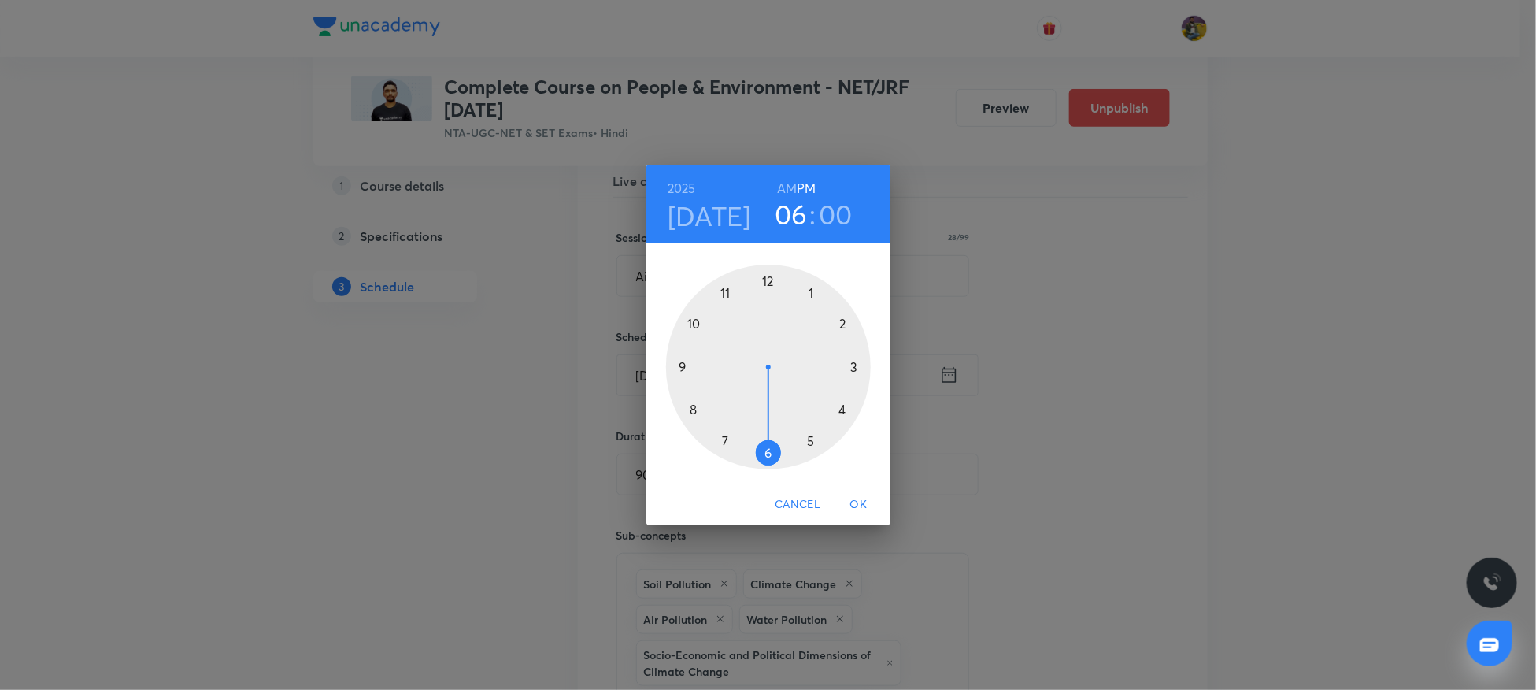
click at [857, 506] on span "OK" at bounding box center [859, 504] width 38 height 20
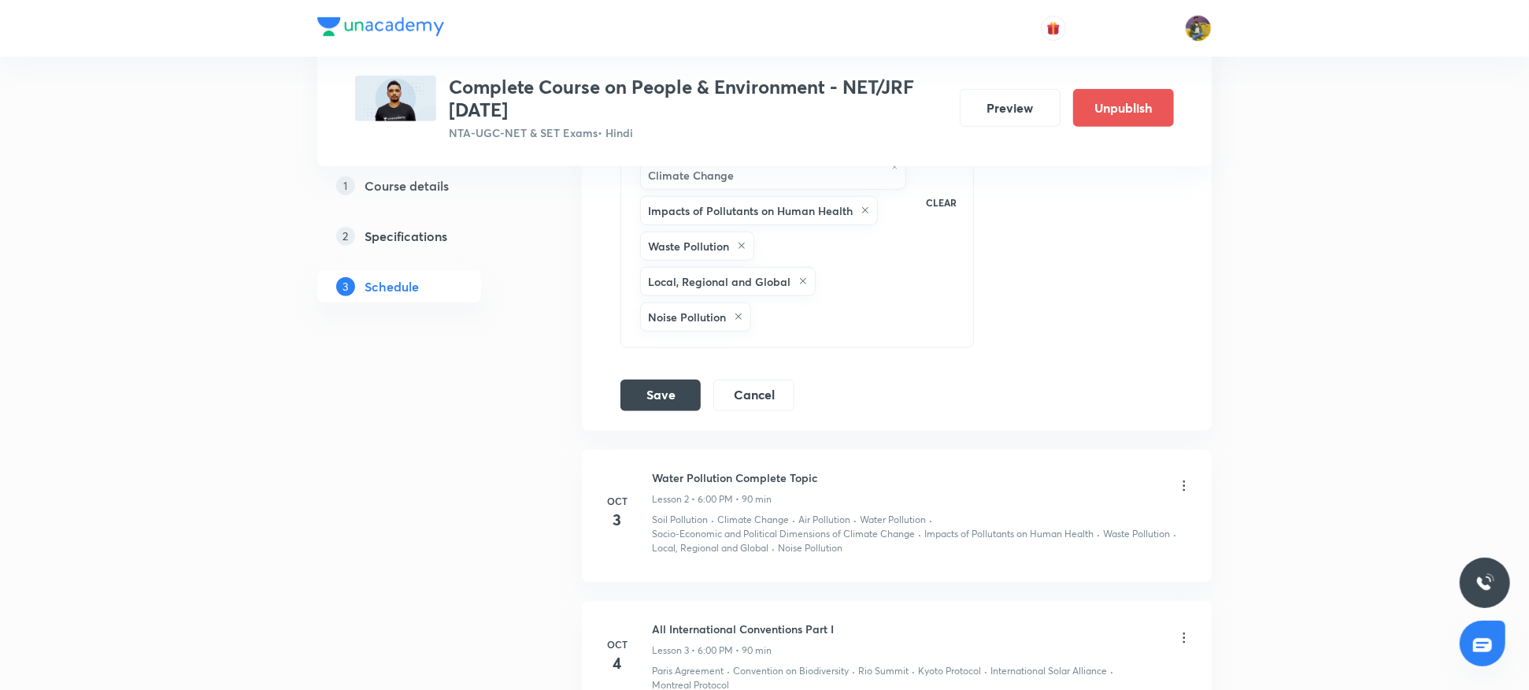
scroll to position [865, 0]
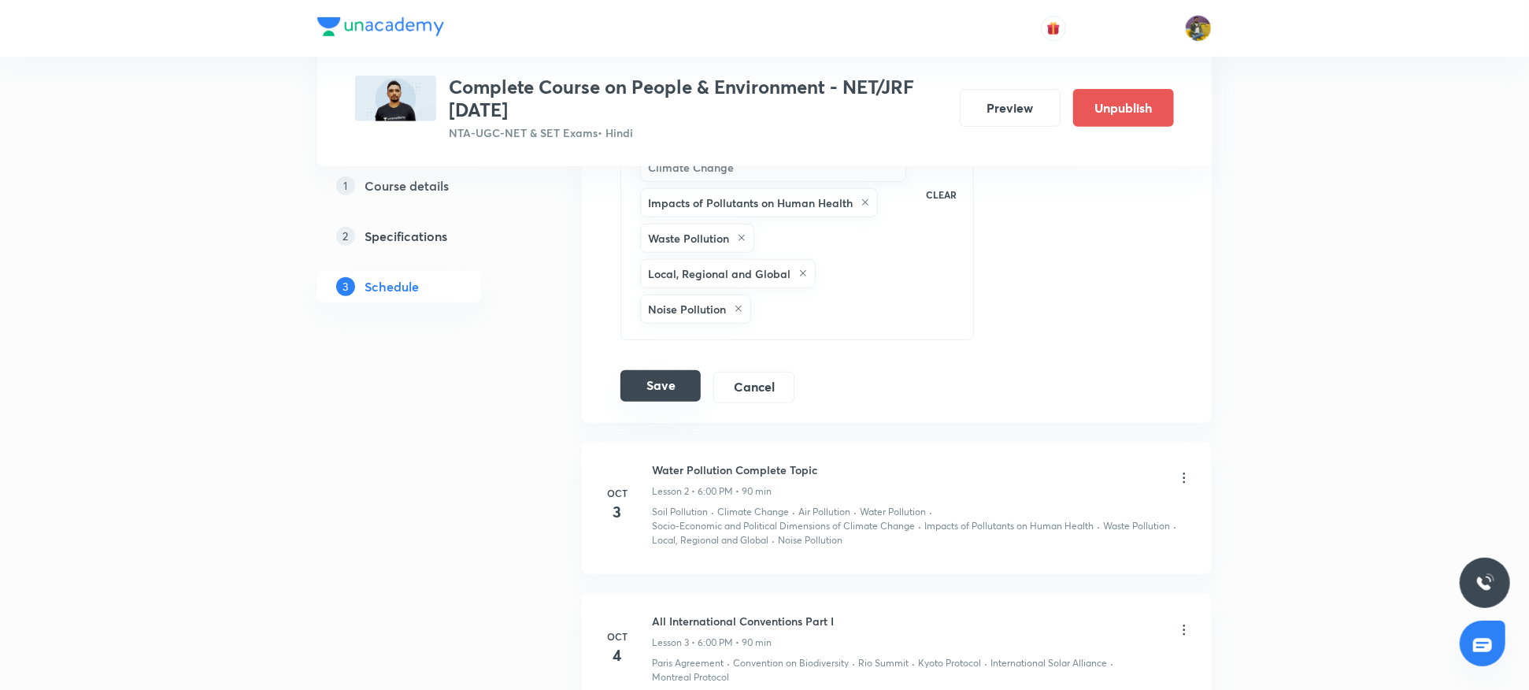
click at [652, 387] on button "Save" at bounding box center [660, 385] width 80 height 31
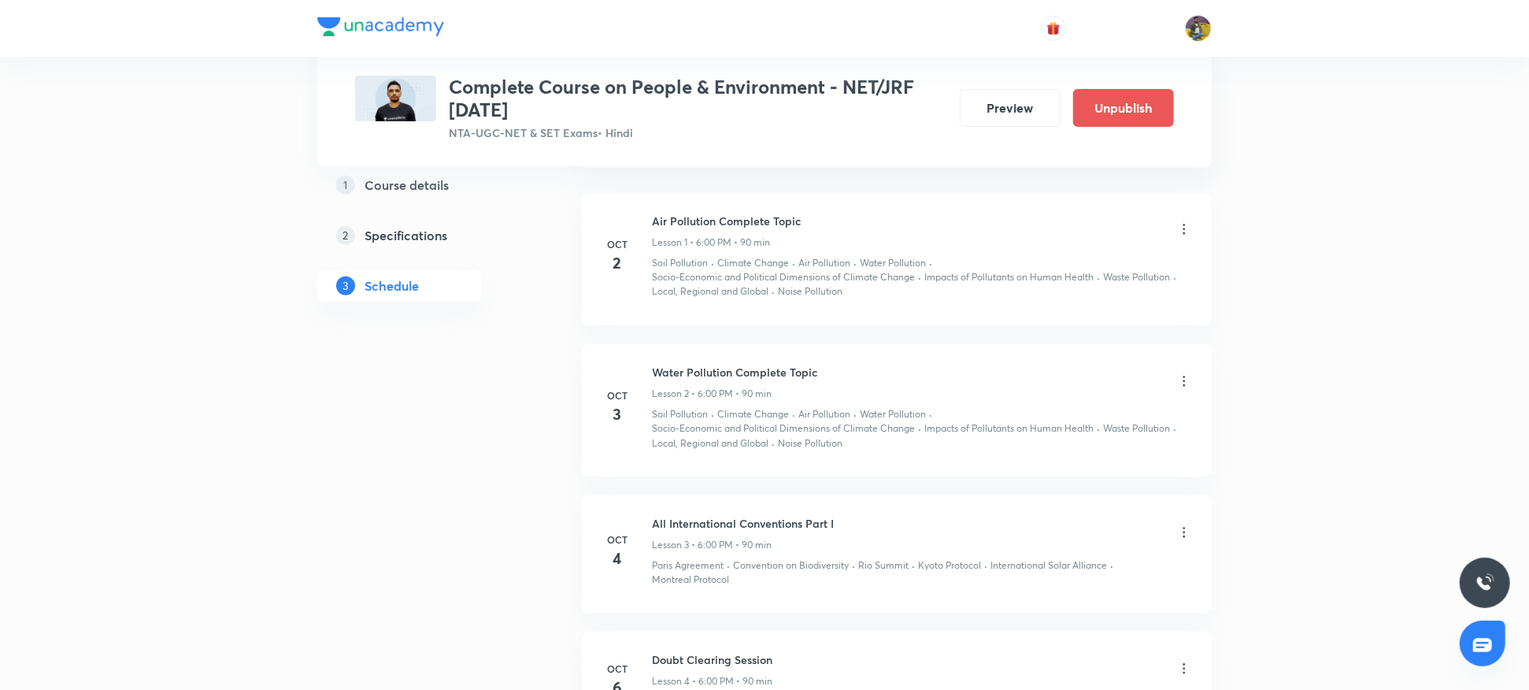
scroll to position [0, 0]
